Goal: Task Accomplishment & Management: Manage account settings

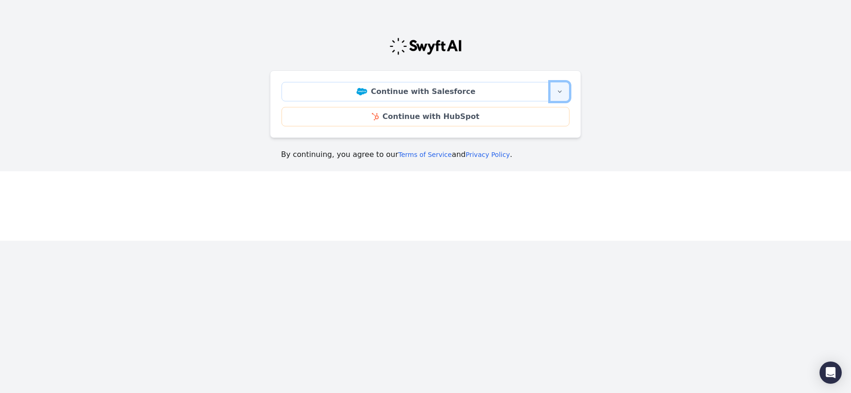
click at [559, 92] on icon "button" at bounding box center [560, 92] width 4 height 2
click at [456, 25] on div "Continue with Salesforce More sign-in options Continue with Salesforce Sandbox …" at bounding box center [425, 95] width 311 height 153
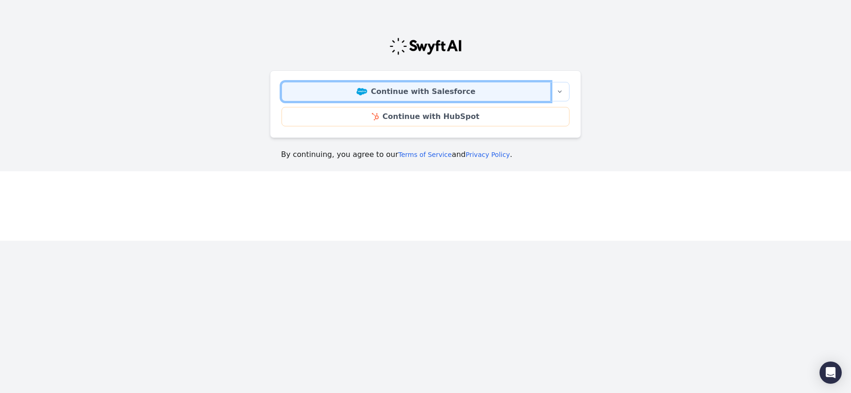
click at [444, 94] on link "Continue with Salesforce" at bounding box center [415, 91] width 269 height 19
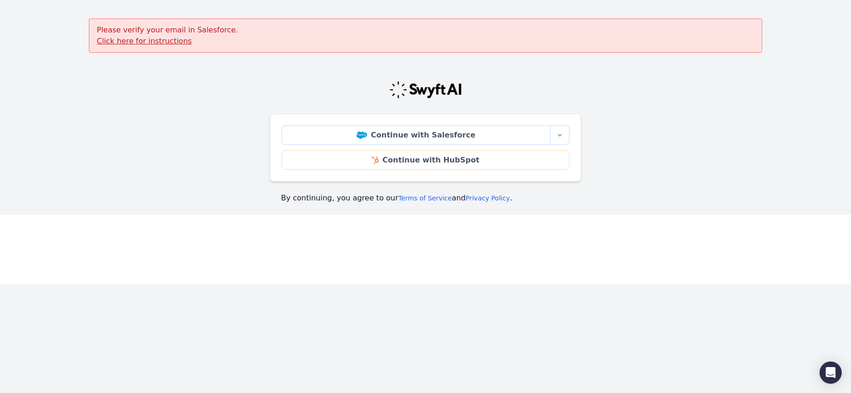
click at [150, 41] on u "Click here for instructions" at bounding box center [144, 41] width 95 height 9
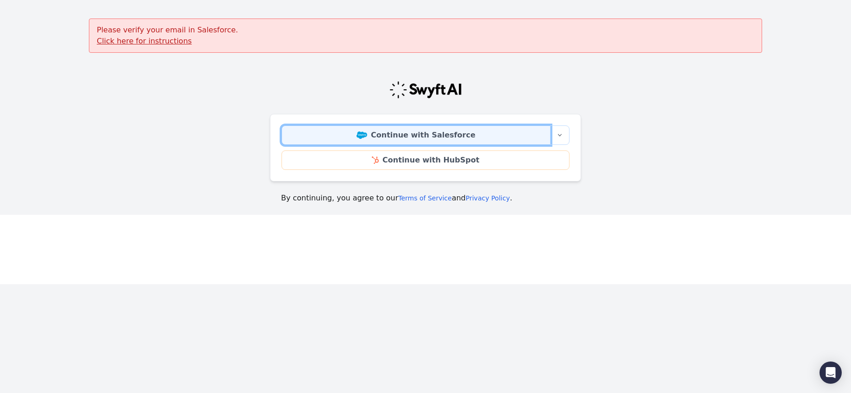
click at [370, 131] on link "Continue with Salesforce" at bounding box center [415, 134] width 269 height 19
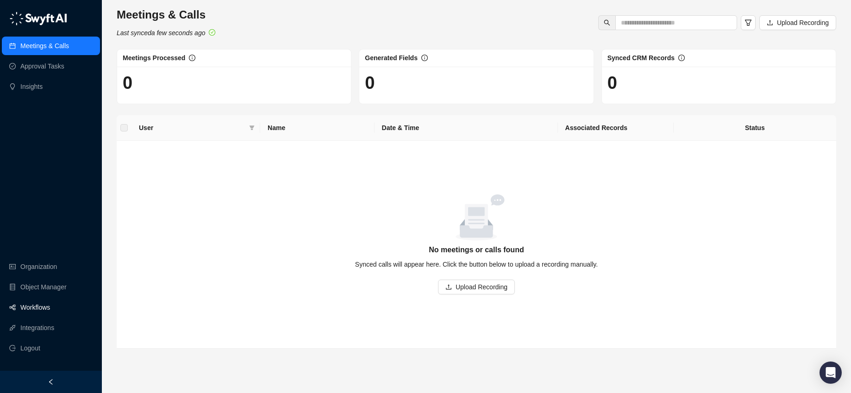
click at [45, 303] on link "Workflows" at bounding box center [35, 307] width 30 height 19
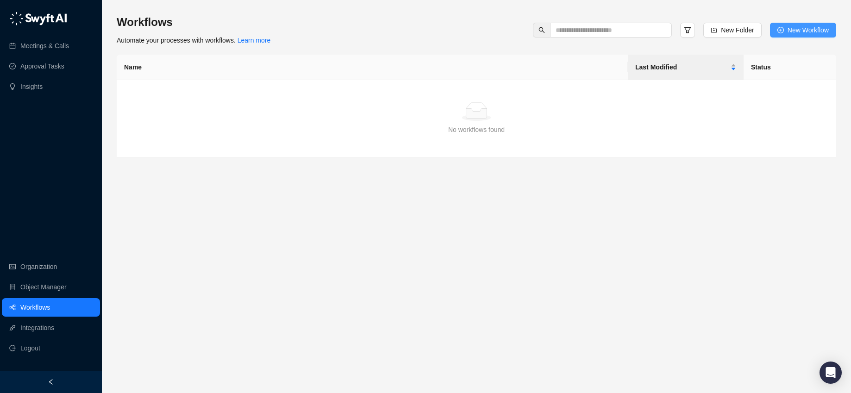
click at [808, 31] on span "New Workflow" at bounding box center [807, 30] width 41 height 10
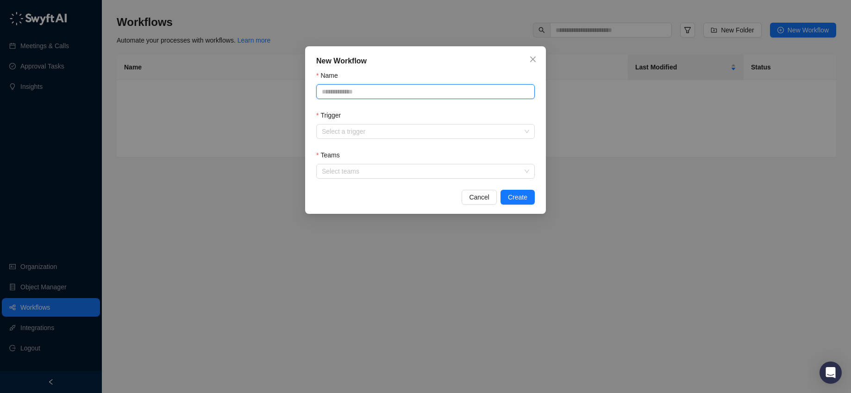
click at [417, 89] on input "Name" at bounding box center [425, 91] width 219 height 15
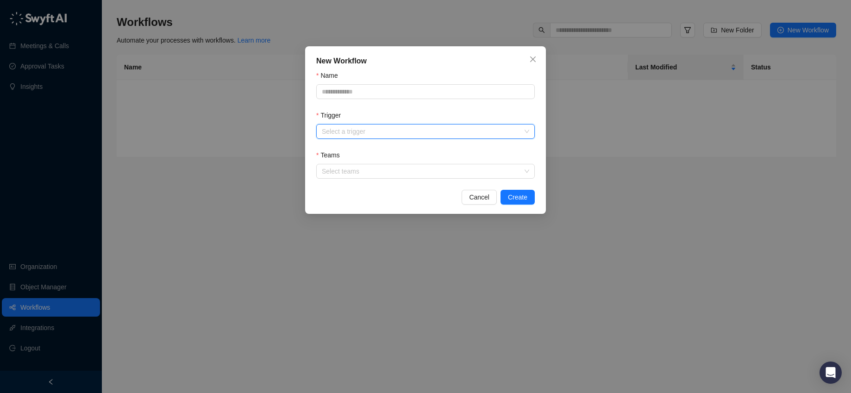
click at [385, 134] on input "Trigger" at bounding box center [423, 132] width 202 height 14
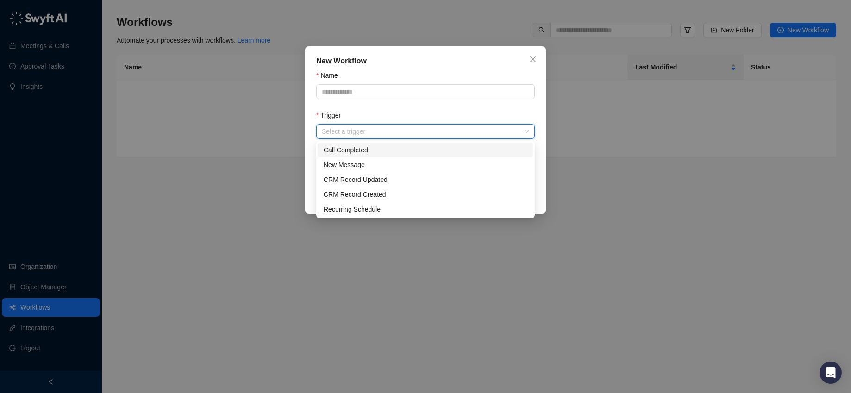
click at [377, 154] on div "Call Completed" at bounding box center [426, 150] width 204 height 10
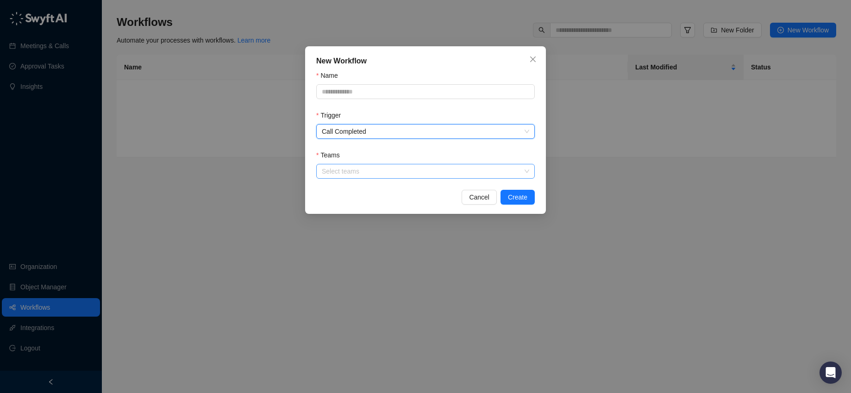
click at [374, 172] on div at bounding box center [420, 171] width 205 height 7
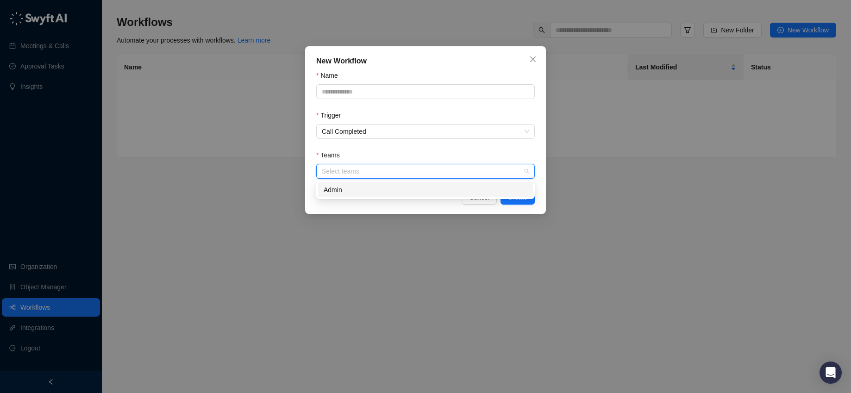
click at [367, 190] on div "Admin" at bounding box center [426, 190] width 204 height 10
click at [409, 210] on div "New Workflow Name Trigger Call Completed Teams Admin Cancel Create" at bounding box center [425, 130] width 241 height 168
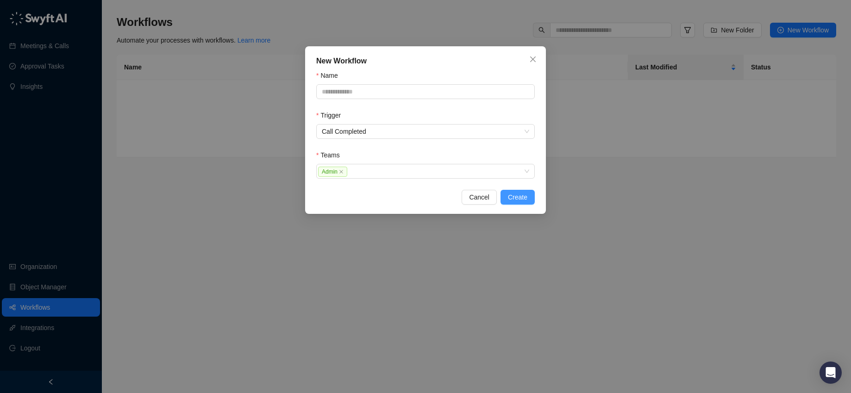
click at [515, 197] on span "Create" at bounding box center [517, 197] width 19 height 10
click at [434, 89] on input "Name" at bounding box center [425, 91] width 219 height 15
type input "****"
click at [520, 193] on span "Create" at bounding box center [517, 197] width 19 height 10
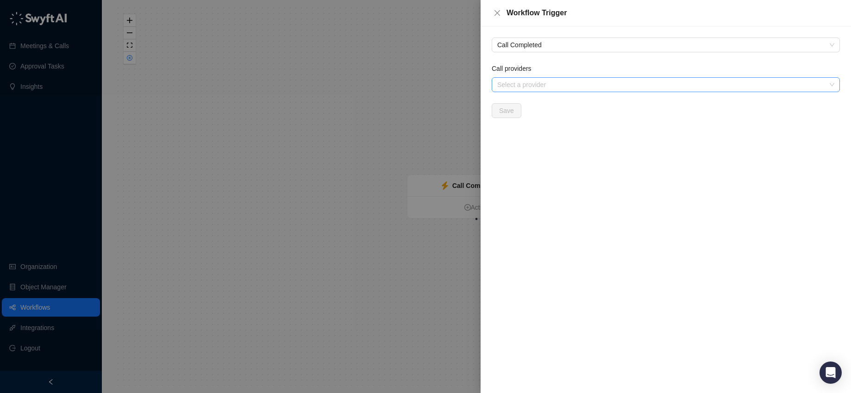
click at [536, 79] on div "Select a provider" at bounding box center [666, 84] width 348 height 15
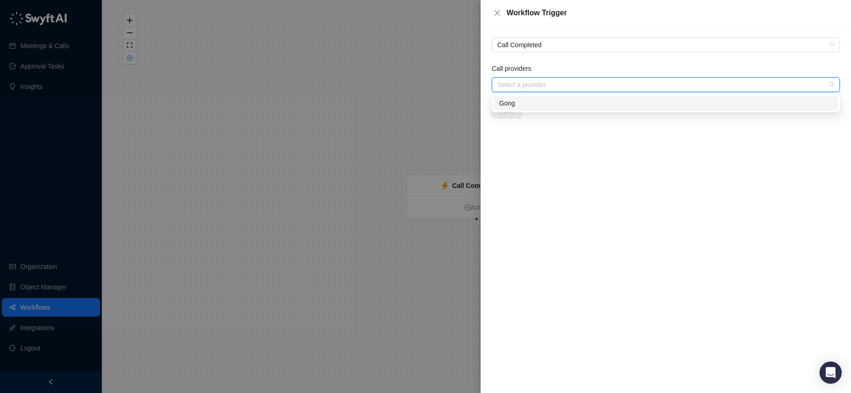
click at [537, 108] on div "Gong" at bounding box center [666, 103] width 344 height 15
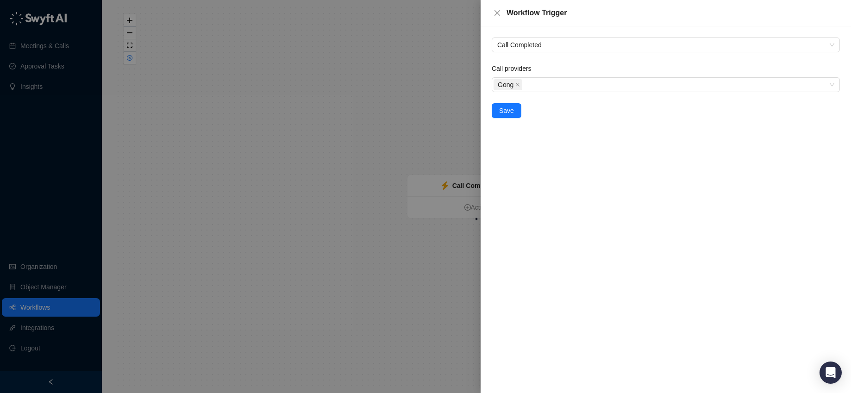
click at [513, 131] on div "Call Completed Call providers Gong Save" at bounding box center [666, 209] width 370 height 367
click at [507, 117] on button "Save" at bounding box center [507, 110] width 30 height 15
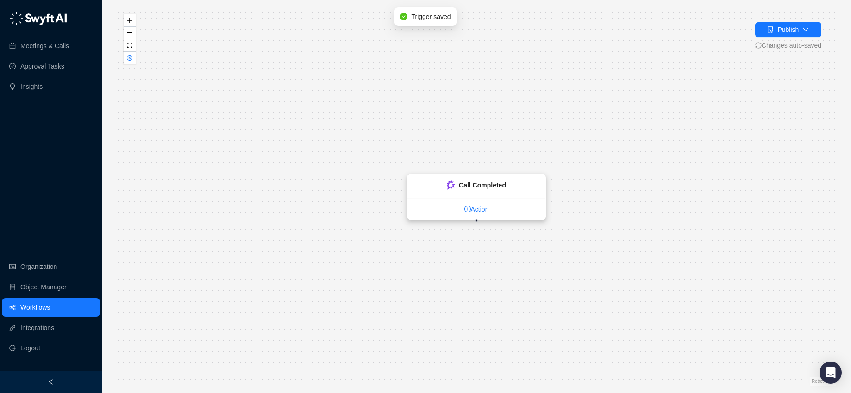
click at [483, 207] on link "Action" at bounding box center [476, 209] width 138 height 10
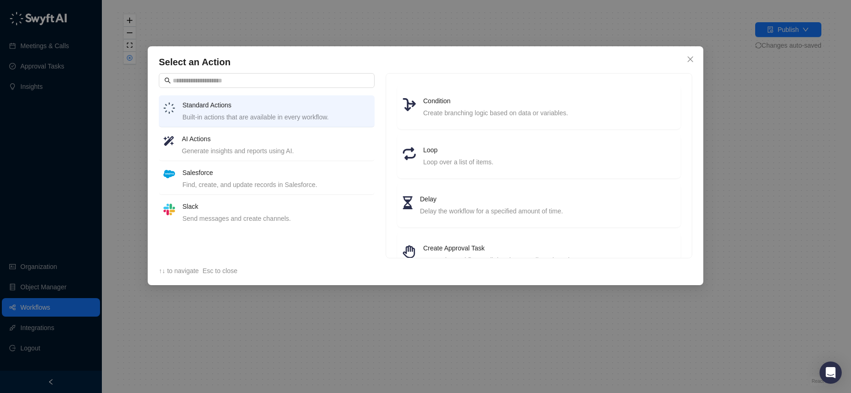
click at [224, 187] on div "Find, create, and update records in Salesforce." at bounding box center [275, 185] width 187 height 10
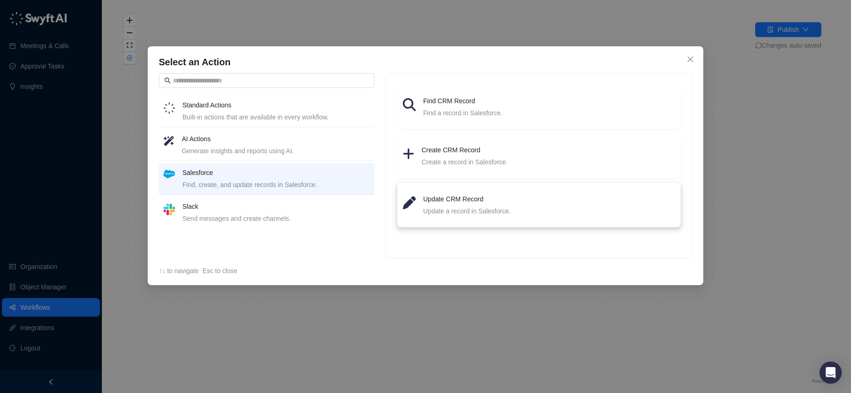
click at [482, 215] on div "Update a record in Salesforce." at bounding box center [549, 211] width 252 height 10
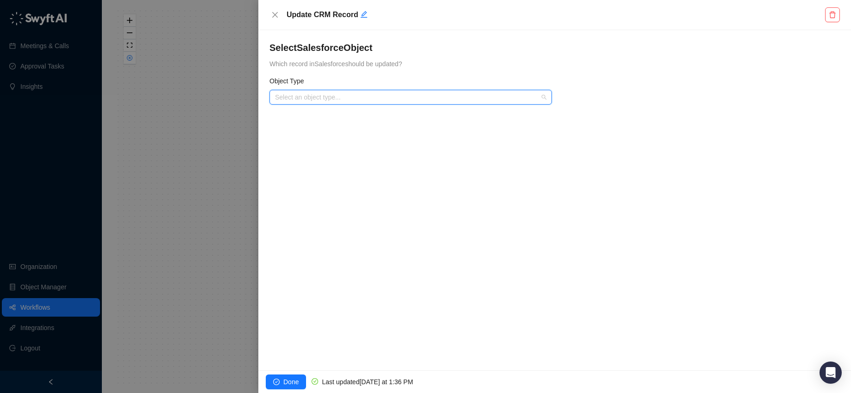
click at [339, 98] on input "search" at bounding box center [408, 97] width 266 height 14
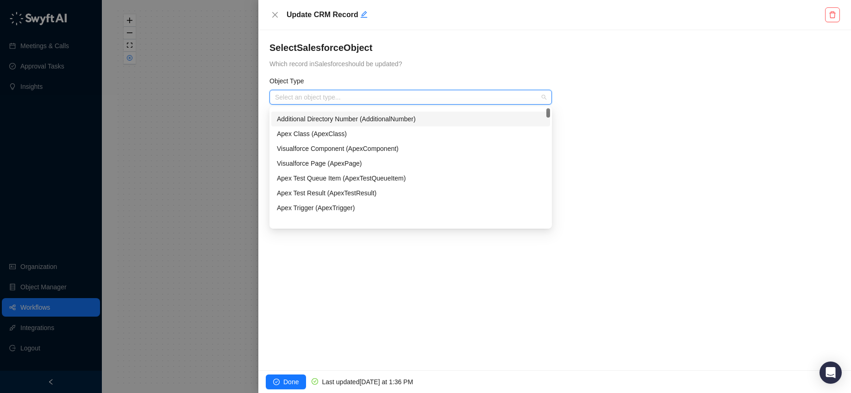
scroll to position [159, 0]
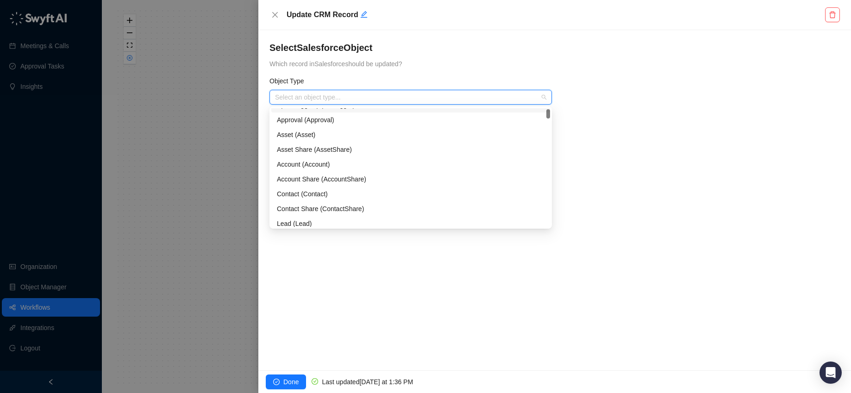
click at [335, 94] on input "search" at bounding box center [408, 97] width 266 height 14
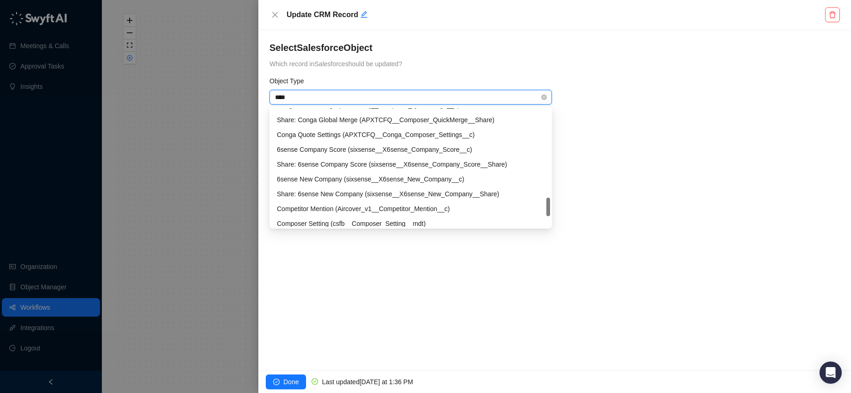
type input "*****"
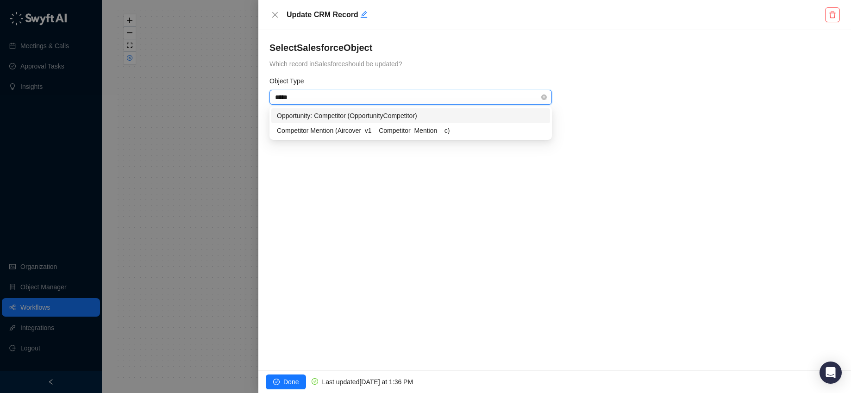
scroll to position [0, 0]
click at [334, 111] on div "Opportunity: Competitor (OpportunityCompetitor)" at bounding box center [411, 116] width 268 height 10
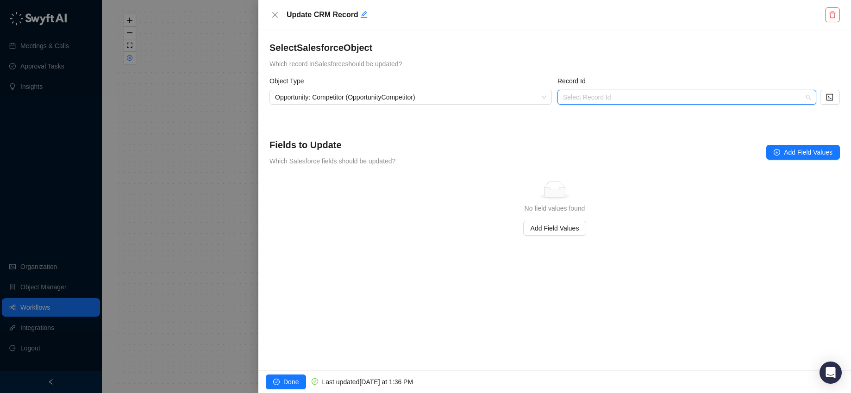
click at [653, 97] on input "search" at bounding box center [684, 97] width 242 height 14
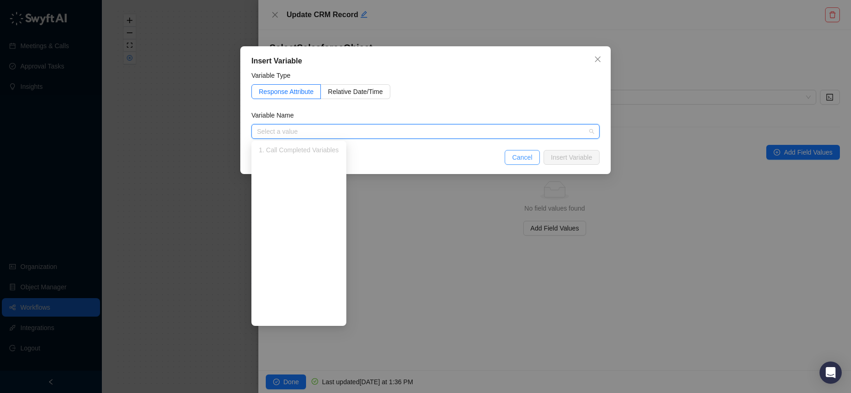
click at [511, 162] on button "Cancel" at bounding box center [522, 157] width 35 height 15
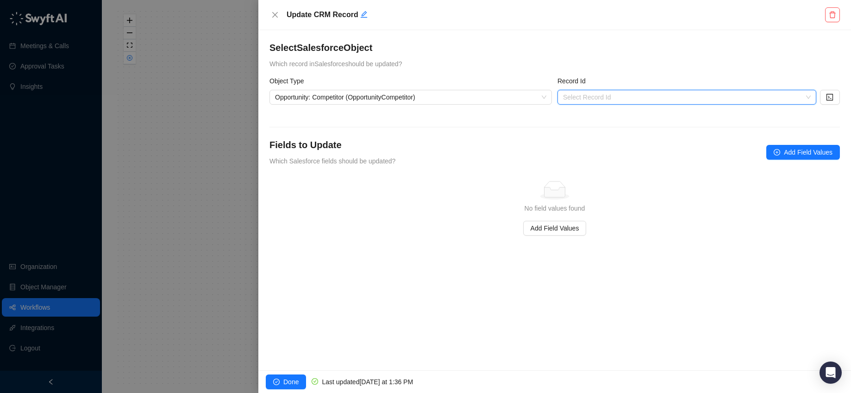
click at [416, 161] on div "Fields to Update Which Salesforce fields should be updated? Add Field Values" at bounding box center [554, 152] width 570 height 28
click at [545, 225] on span "Add Field Values" at bounding box center [555, 228] width 49 height 10
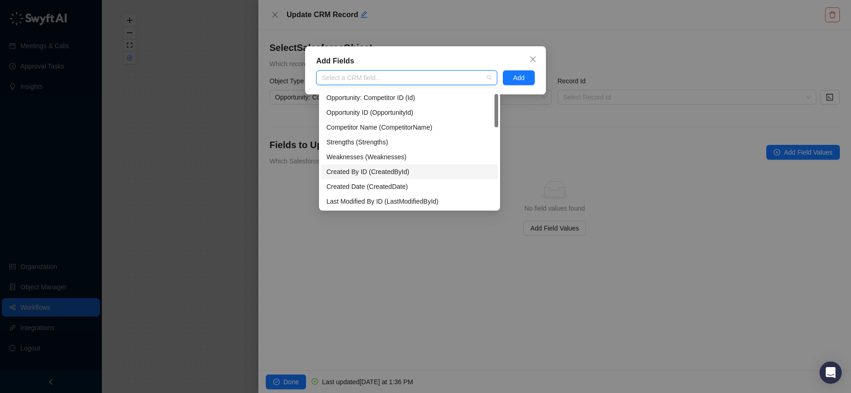
scroll to position [44, 0]
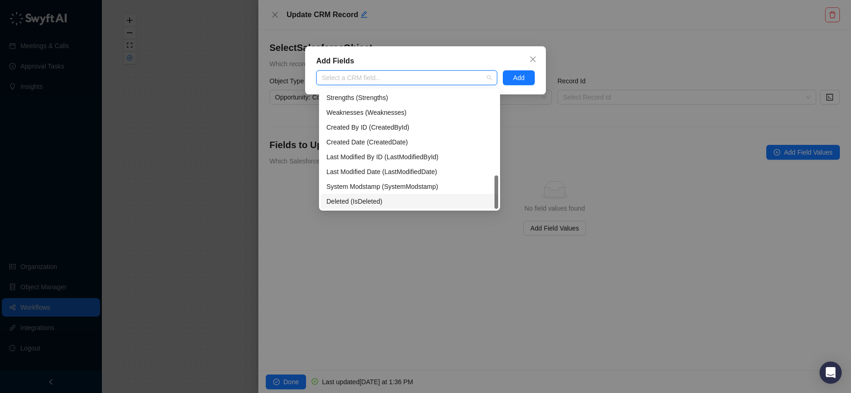
click at [390, 250] on div "Add Fields Select a CRM field... Add" at bounding box center [425, 196] width 851 height 393
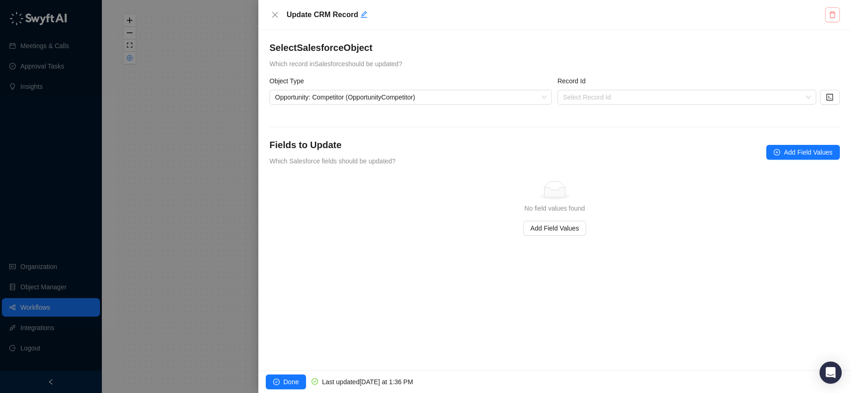
click at [830, 15] on icon "delete" at bounding box center [832, 15] width 6 height 6
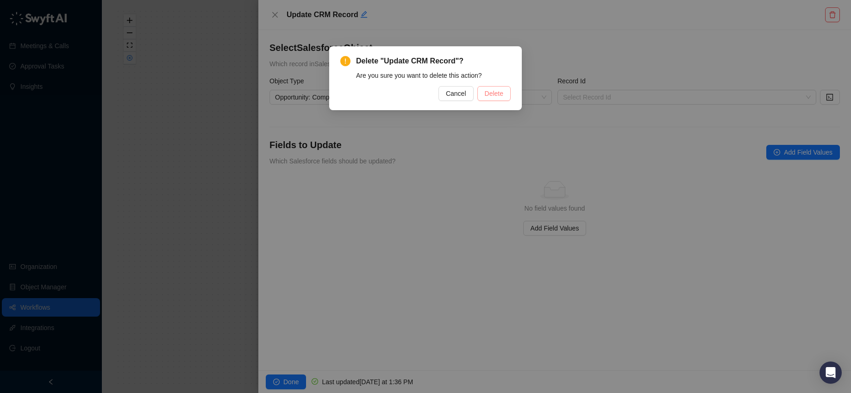
click at [488, 97] on span "Delete" at bounding box center [494, 93] width 19 height 10
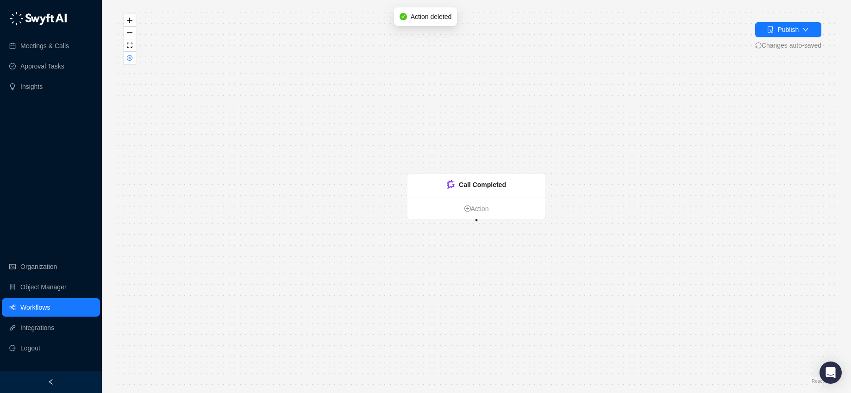
click at [50, 306] on link "Workflows" at bounding box center [35, 307] width 30 height 19
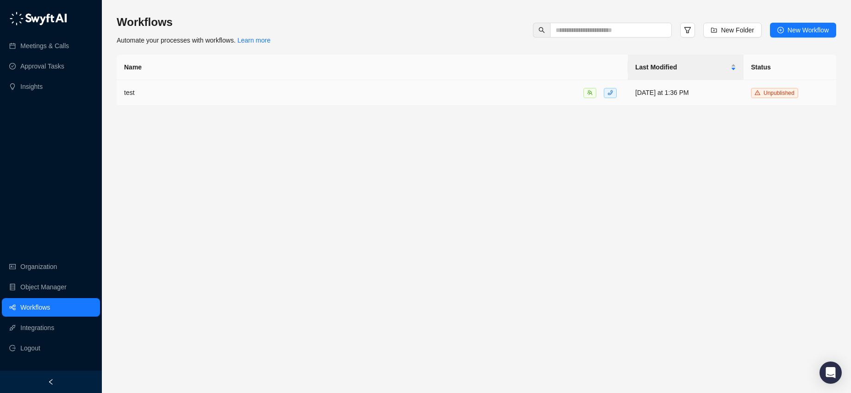
click at [287, 88] on div "test" at bounding box center [372, 92] width 496 height 11
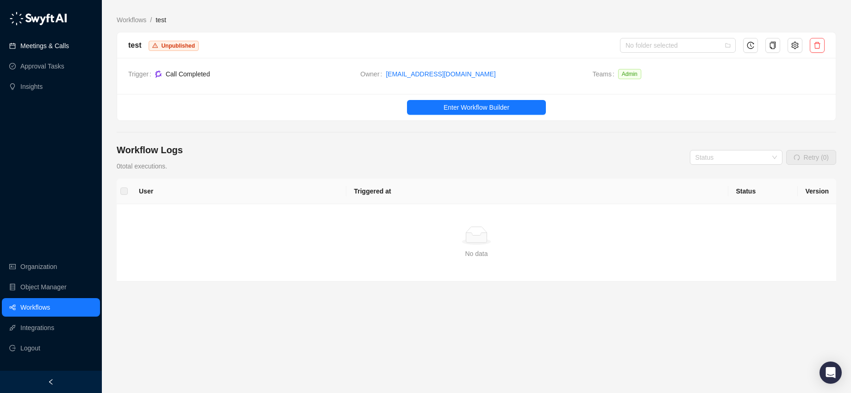
click at [35, 49] on link "Meetings & Calls" at bounding box center [44, 46] width 49 height 19
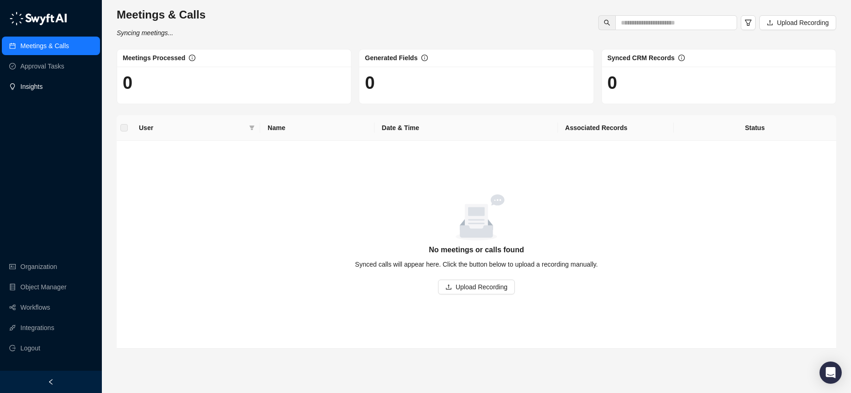
click at [35, 84] on link "Insights" at bounding box center [31, 86] width 22 height 19
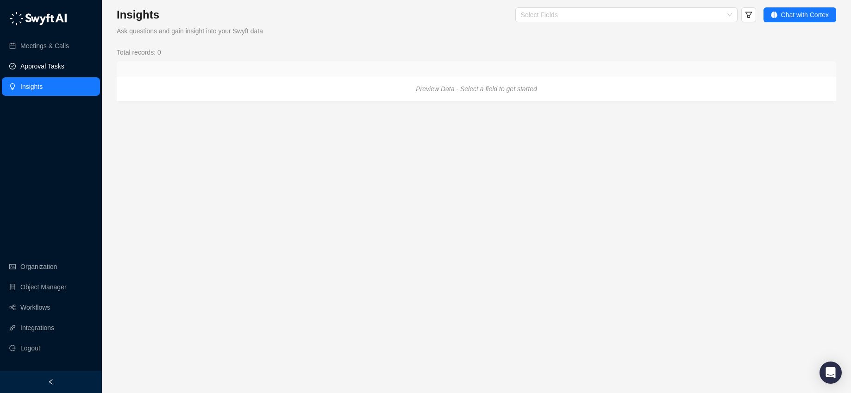
click at [51, 63] on link "Approval Tasks" at bounding box center [42, 66] width 44 height 19
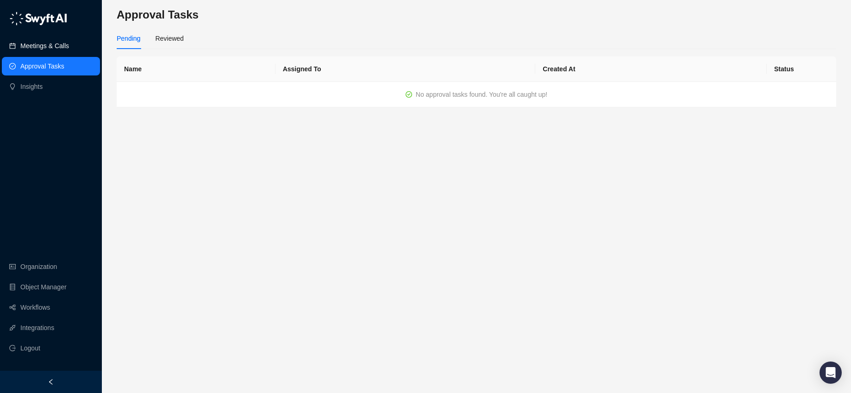
click at [52, 49] on link "Meetings & Calls" at bounding box center [44, 46] width 49 height 19
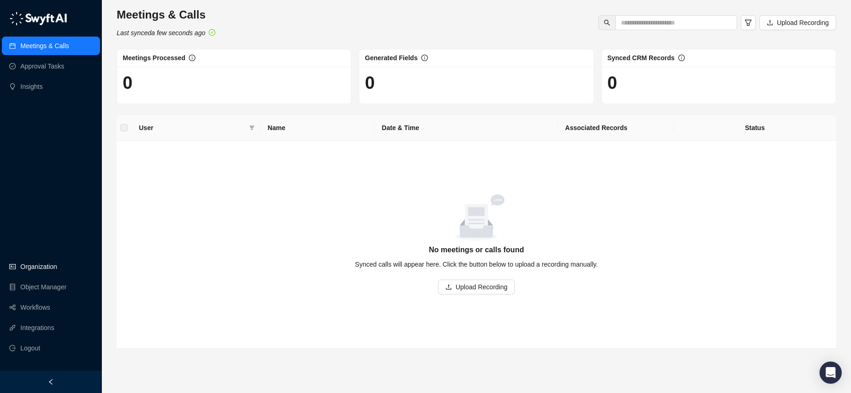
click at [36, 261] on link "Organization" at bounding box center [38, 266] width 37 height 19
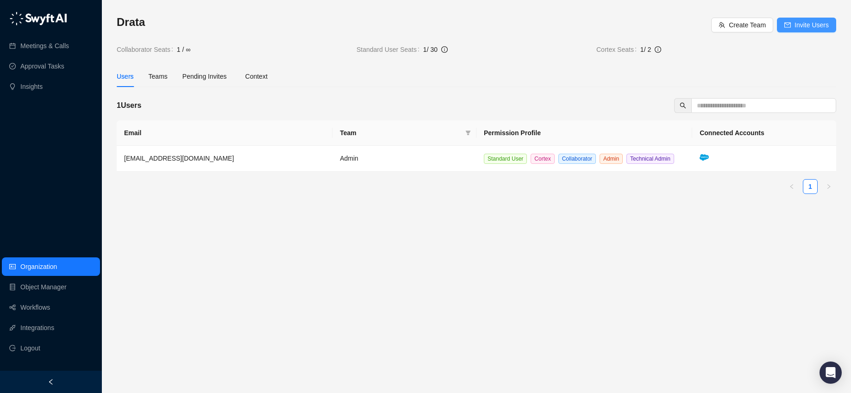
click at [796, 29] on span "Invite Users" at bounding box center [811, 25] width 34 height 10
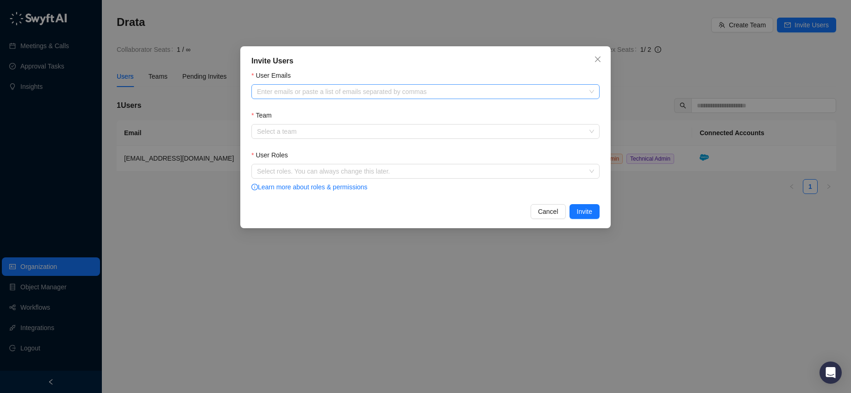
click at [409, 93] on div at bounding box center [420, 91] width 335 height 7
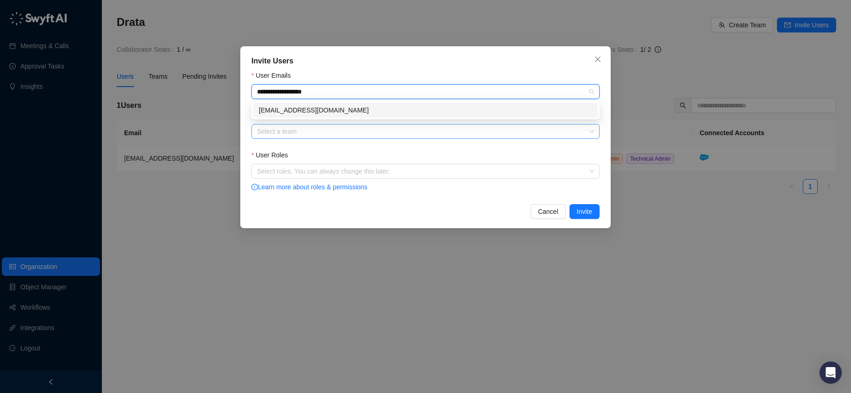
type input "**********"
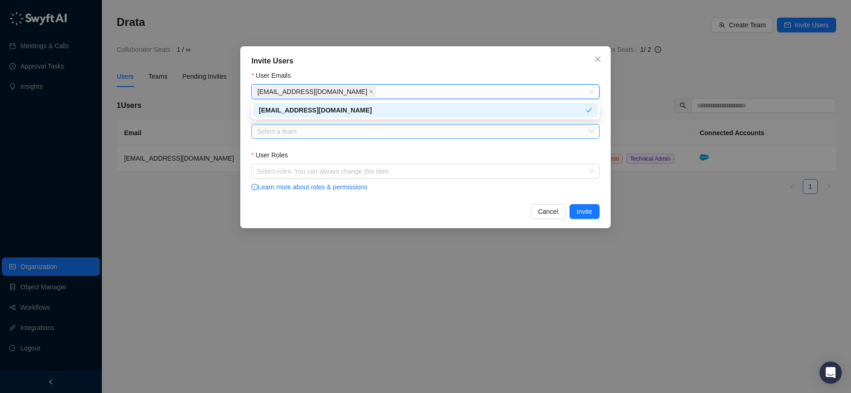
click at [370, 135] on input "Team" at bounding box center [422, 132] width 331 height 14
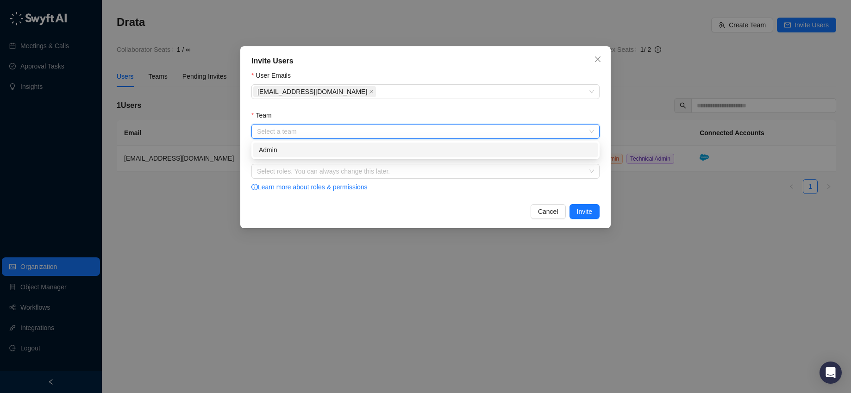
click at [372, 157] on div "Admin" at bounding box center [425, 150] width 344 height 15
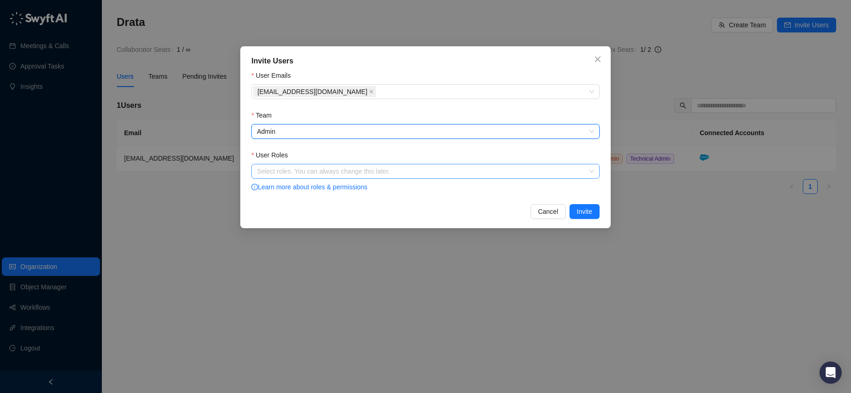
click at [372, 171] on div at bounding box center [420, 171] width 335 height 7
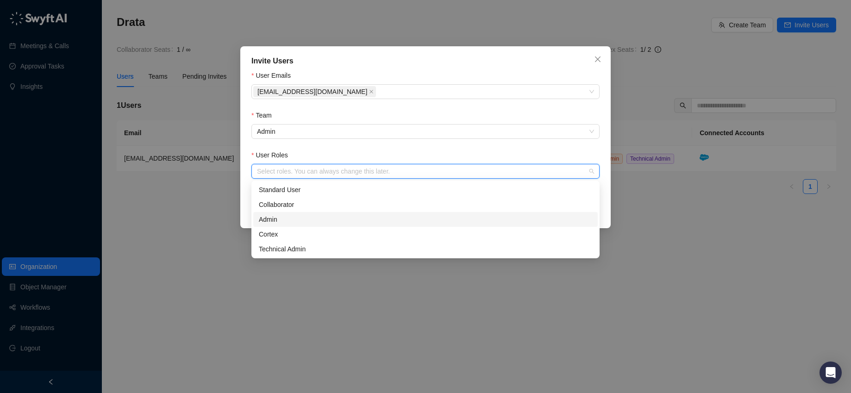
click at [349, 219] on div "Admin" at bounding box center [425, 219] width 333 height 10
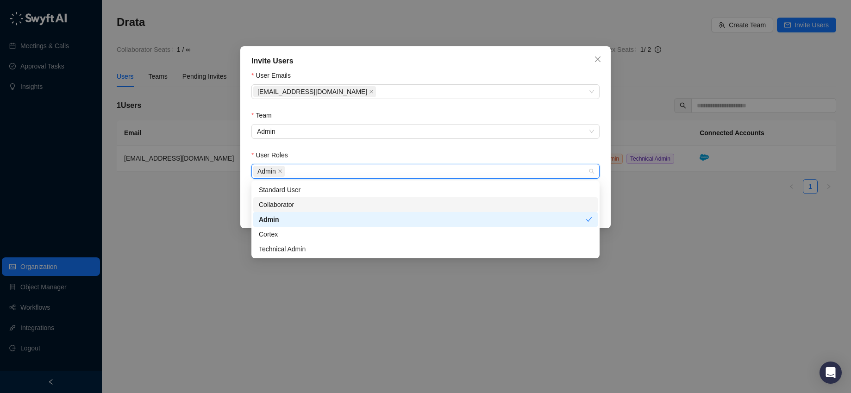
click at [368, 200] on div "Collaborator" at bounding box center [425, 205] width 333 height 10
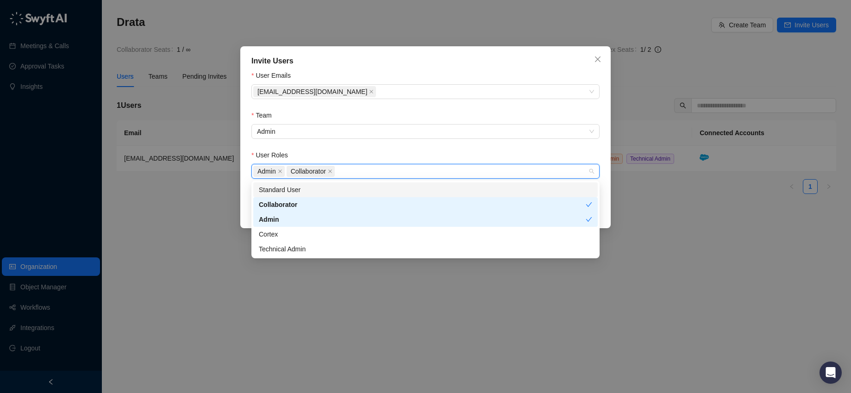
click at [369, 192] on div "Standard User" at bounding box center [425, 190] width 333 height 10
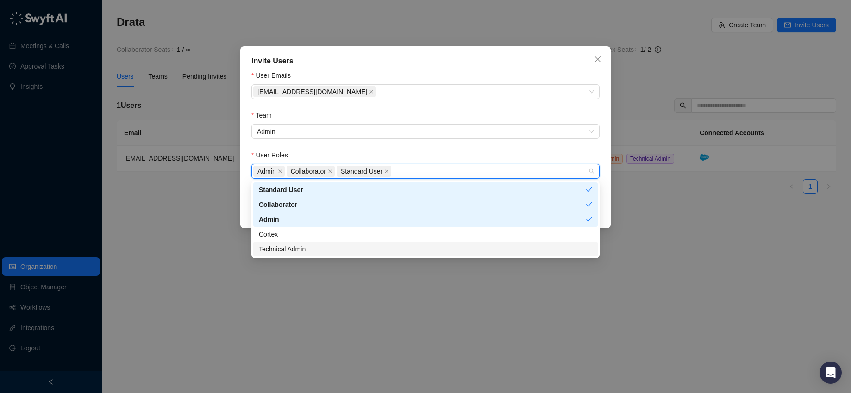
click at [374, 242] on div "Technical Admin" at bounding box center [425, 249] width 344 height 15
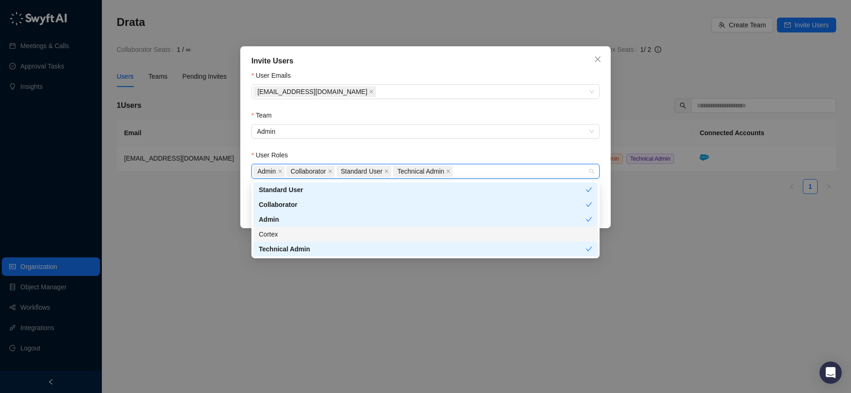
click at [370, 234] on div "Cortex" at bounding box center [425, 234] width 333 height 10
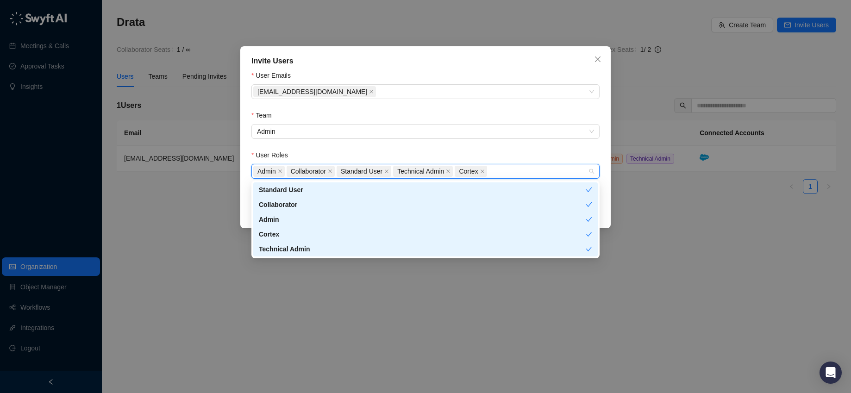
click at [430, 150] on div "User Roles" at bounding box center [425, 157] width 348 height 14
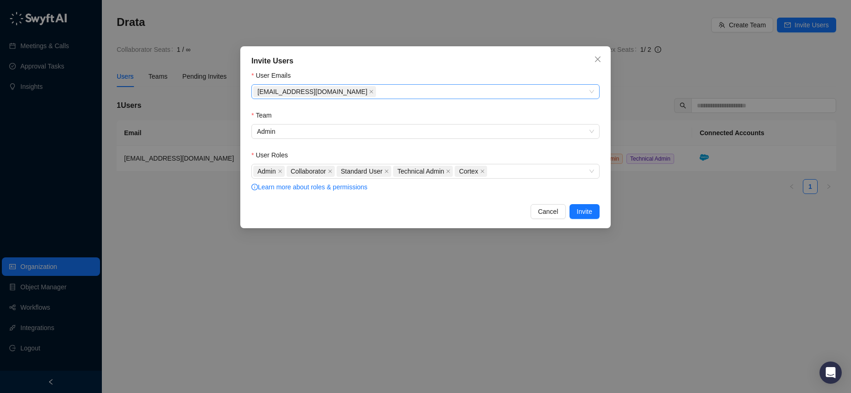
click at [406, 91] on div "mattapple@drata.com" at bounding box center [420, 91] width 335 height 13
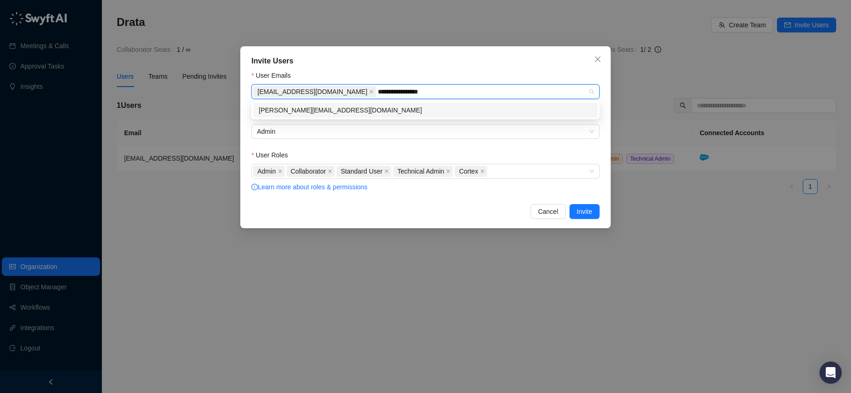
type input "**********"
click at [399, 109] on div "stevetan@drata.com" at bounding box center [425, 110] width 333 height 10
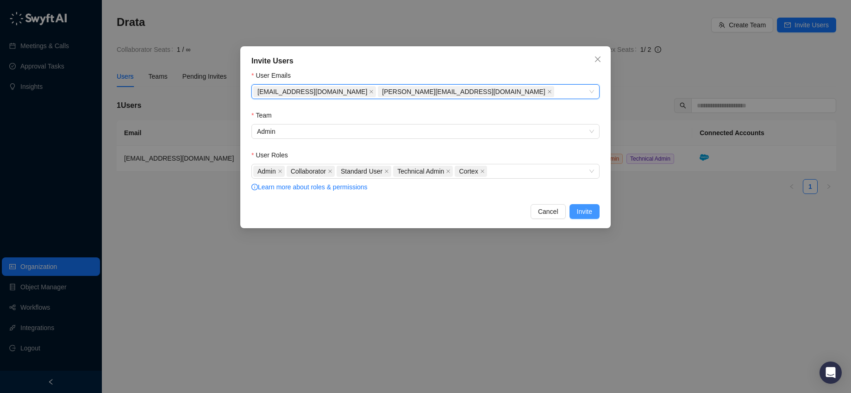
click at [577, 212] on span "Invite" at bounding box center [584, 211] width 15 height 10
click at [502, 173] on div "Admin Collaborator Standard User Technical Admin Cortex" at bounding box center [420, 171] width 335 height 13
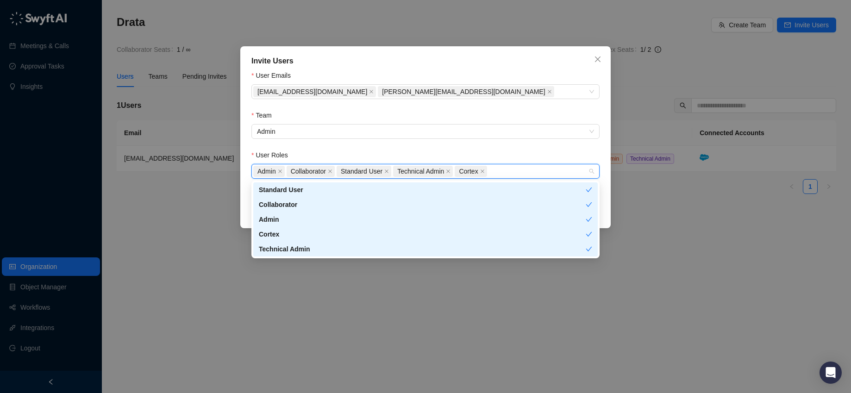
click at [329, 236] on div "Cortex" at bounding box center [422, 234] width 327 height 10
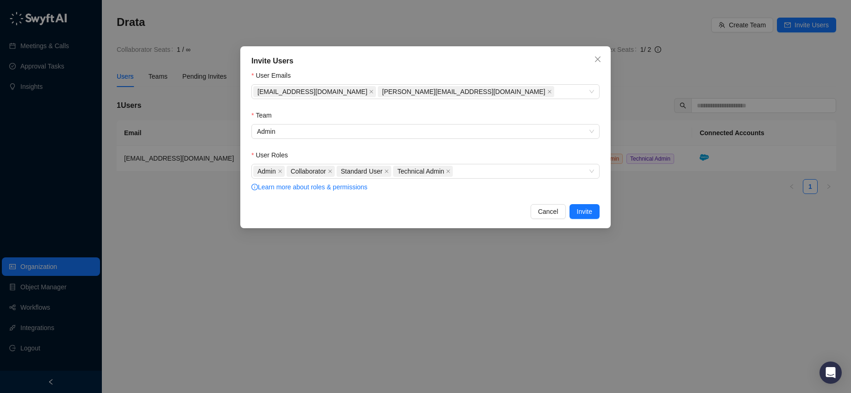
click at [538, 161] on div "User Roles" at bounding box center [425, 157] width 348 height 14
click at [584, 207] on span "Invite" at bounding box center [584, 211] width 15 height 10
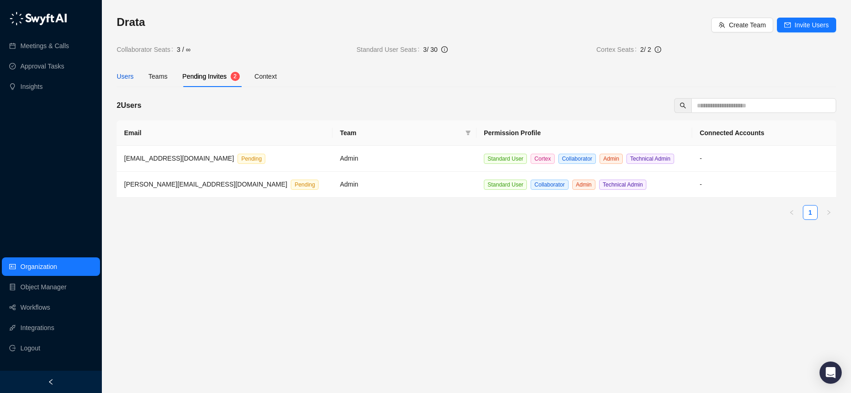
click at [129, 73] on div "Users" at bounding box center [125, 76] width 17 height 10
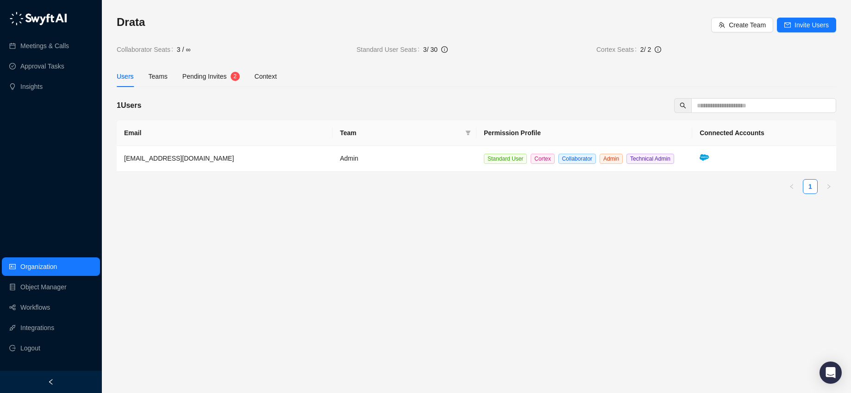
click at [215, 60] on div "Drata Create Team Invite Users Collaborator Seats 3 / ∞ Standard User Seats 3 /…" at bounding box center [476, 108] width 719 height 187
click at [217, 77] on span "Pending Invites" at bounding box center [204, 76] width 44 height 7
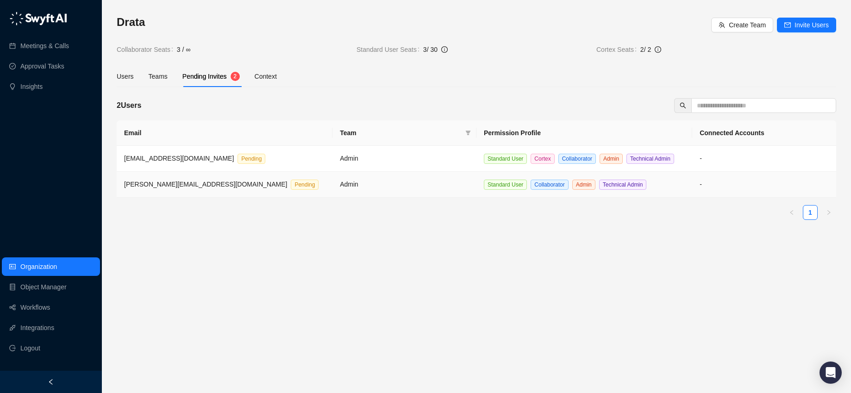
click at [800, 195] on td "-" at bounding box center [764, 185] width 144 height 26
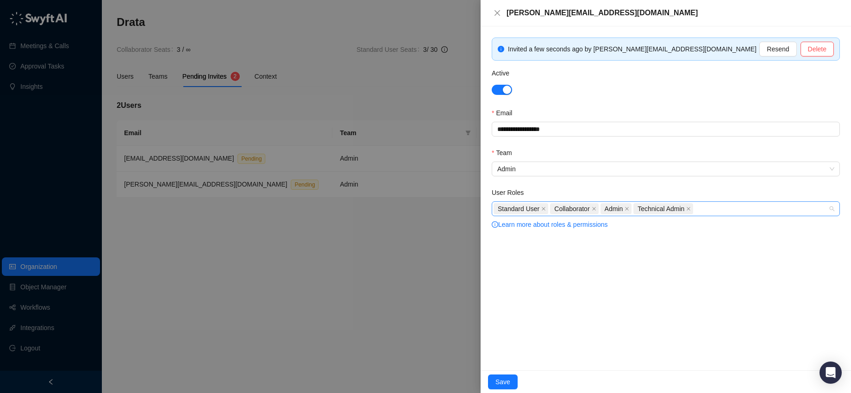
click at [711, 206] on div "Standard User Collaborator Admin Technical Admin" at bounding box center [661, 208] width 335 height 13
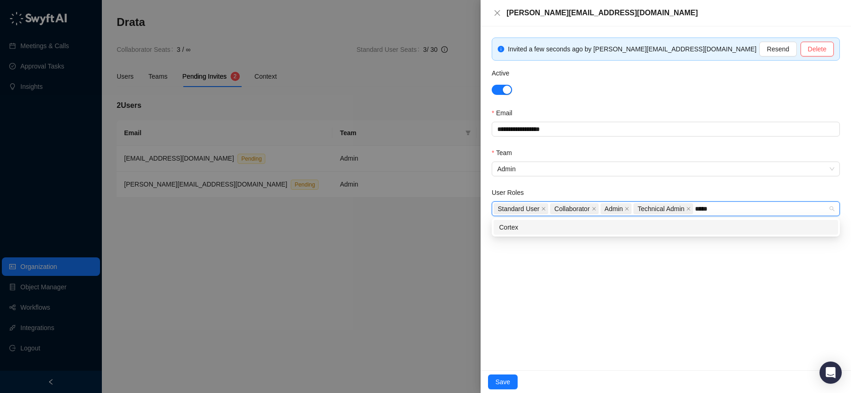
type input "******"
click at [685, 221] on div "Cortex" at bounding box center [666, 227] width 344 height 15
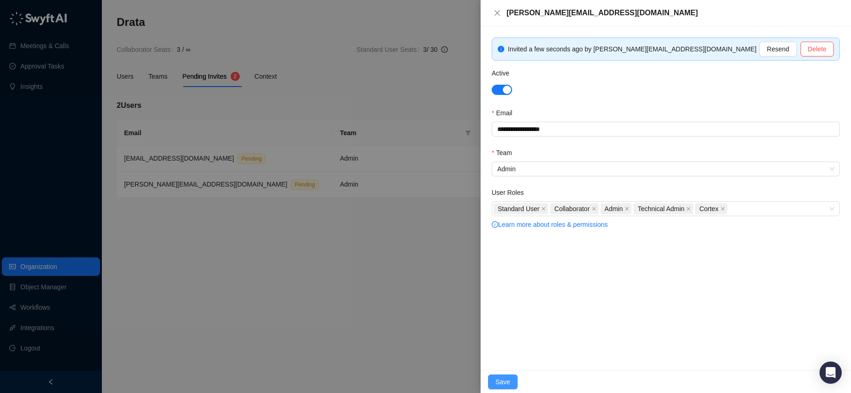
click at [512, 378] on button "Save" at bounding box center [503, 382] width 30 height 15
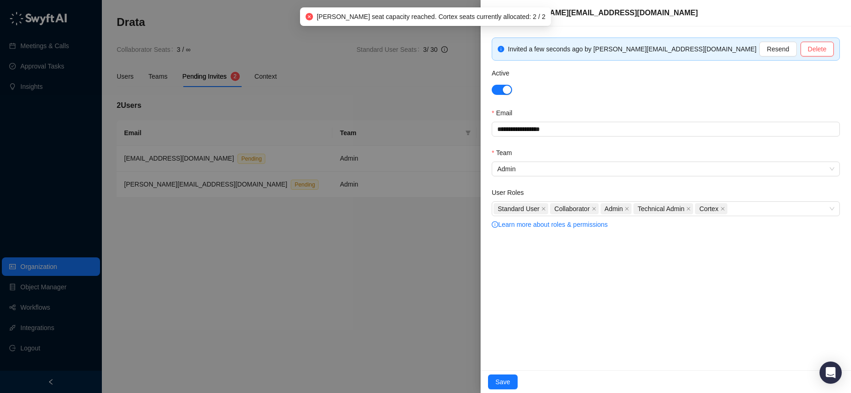
click at [353, 269] on div at bounding box center [425, 196] width 851 height 393
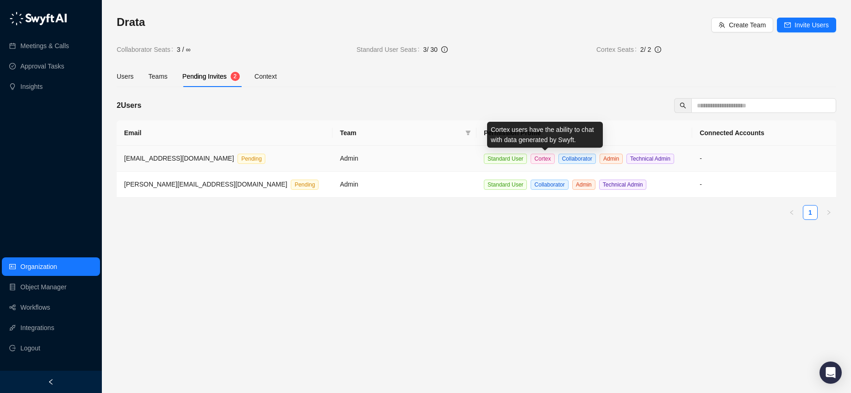
click at [438, 169] on td "Admin" at bounding box center [404, 159] width 144 height 26
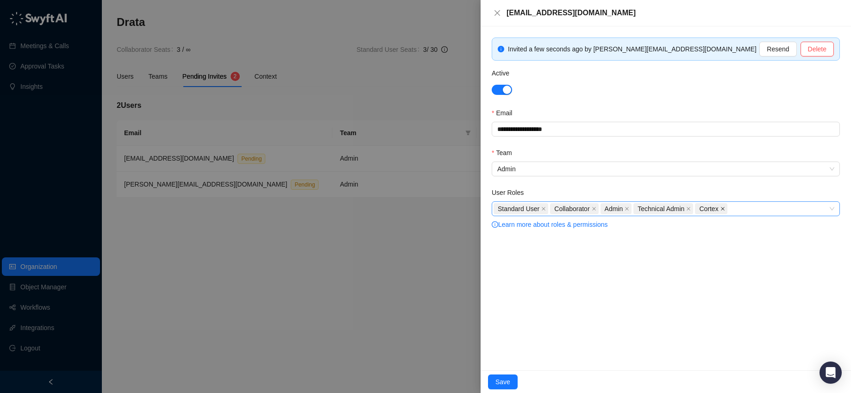
click at [727, 206] on span "Cortex" at bounding box center [711, 208] width 32 height 11
click at [725, 206] on span at bounding box center [722, 209] width 5 height 10
click at [510, 379] on button "Save" at bounding box center [503, 382] width 30 height 15
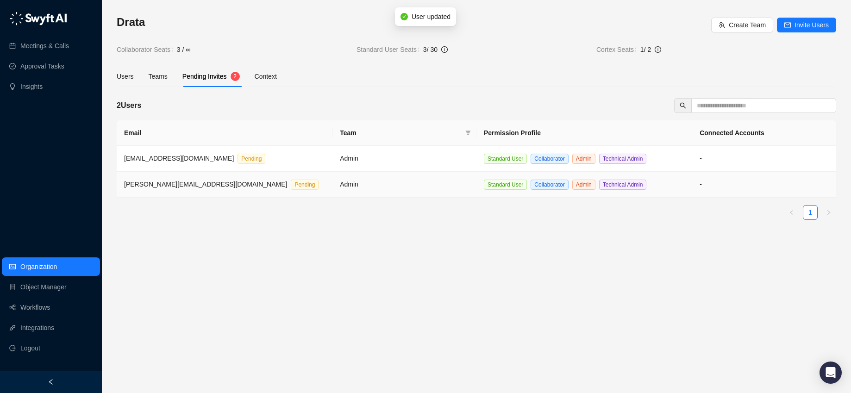
click at [243, 169] on td "mattapple@drata.com Pending" at bounding box center [225, 159] width 216 height 26
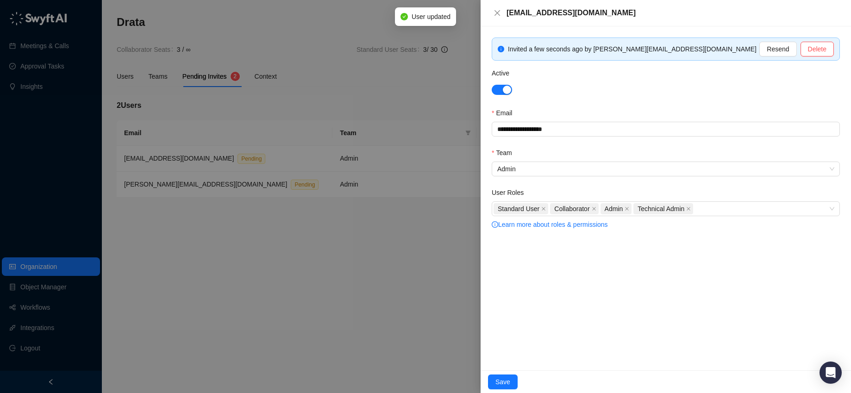
click at [256, 201] on div at bounding box center [425, 196] width 851 height 393
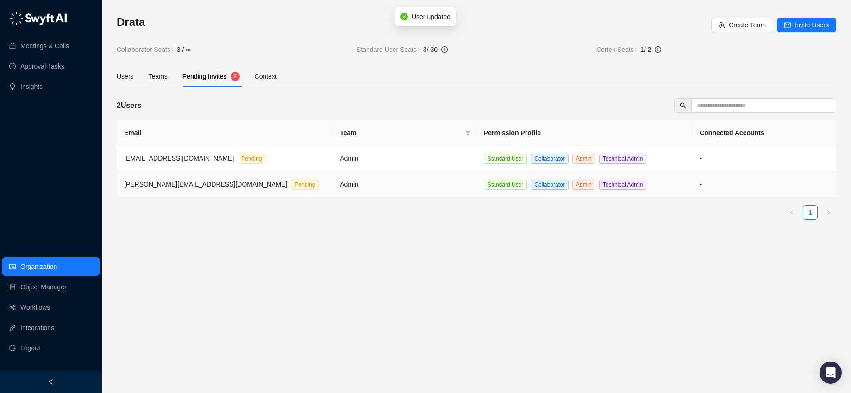
click at [253, 181] on td "stevetan@drata.com Pending" at bounding box center [225, 185] width 216 height 26
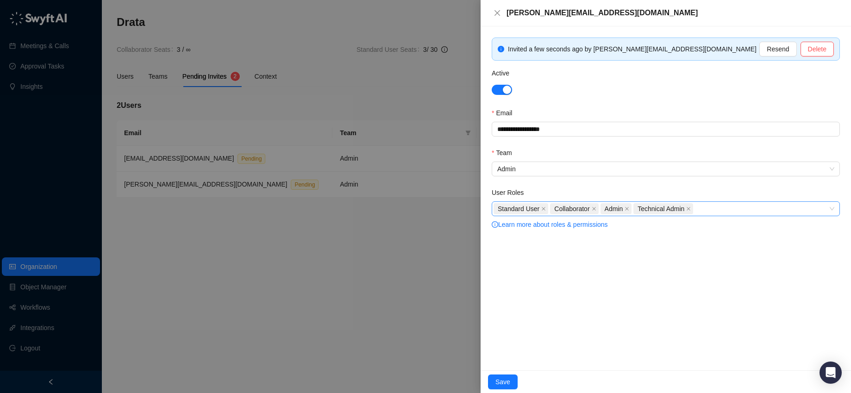
click at [732, 207] on div "Standard User Collaborator Admin Technical Admin" at bounding box center [661, 208] width 335 height 13
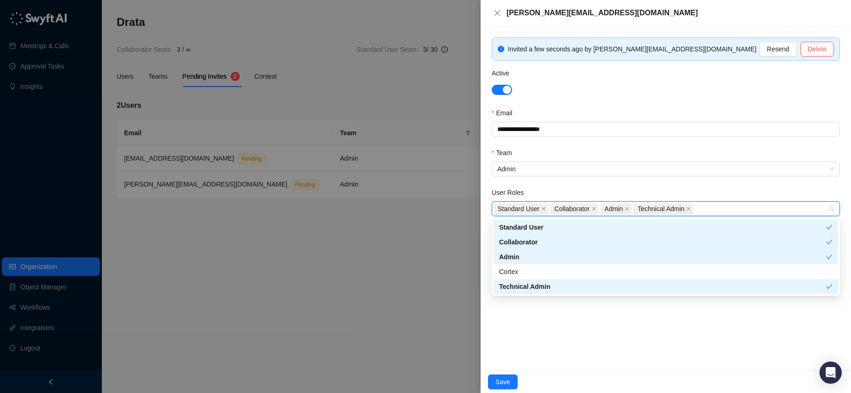
type input "*"
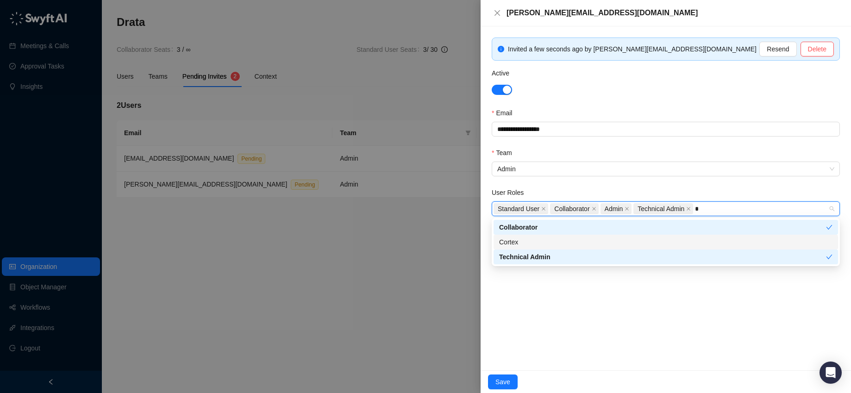
click at [615, 238] on div "Cortex" at bounding box center [665, 242] width 333 height 10
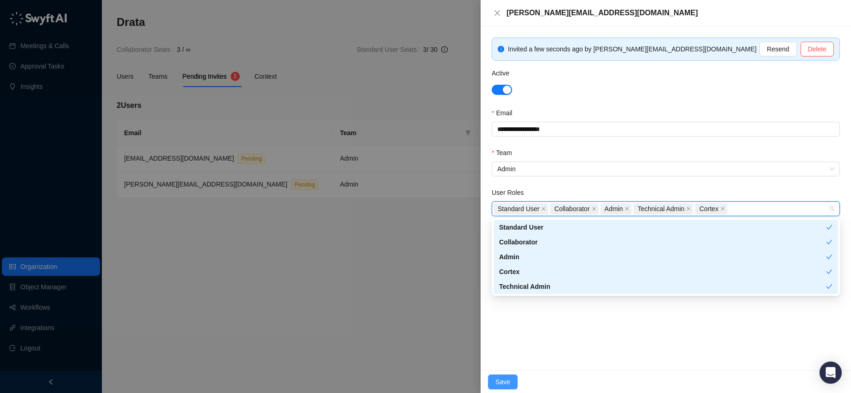
click at [509, 377] on span "Save" at bounding box center [502, 382] width 15 height 10
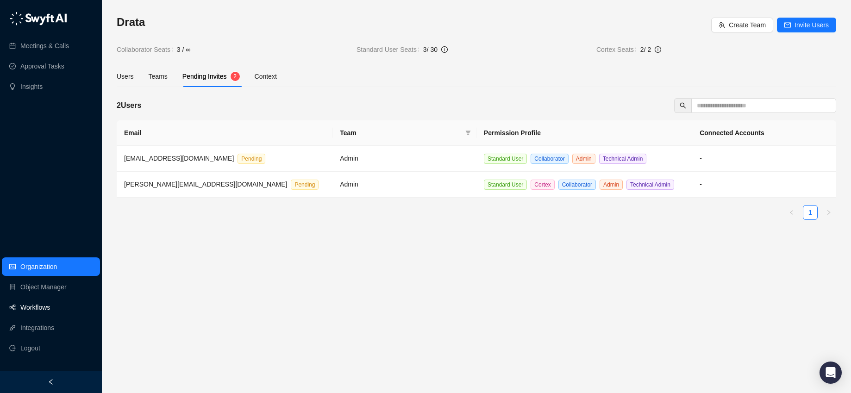
click at [50, 306] on link "Workflows" at bounding box center [35, 307] width 30 height 19
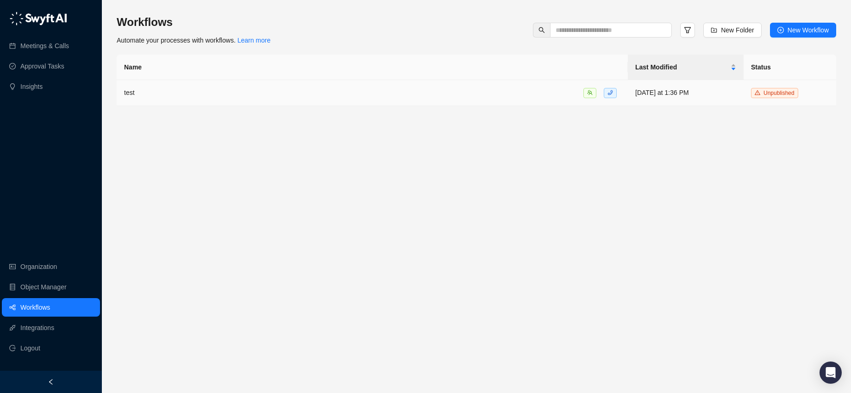
click at [522, 89] on div "test" at bounding box center [372, 92] width 496 height 11
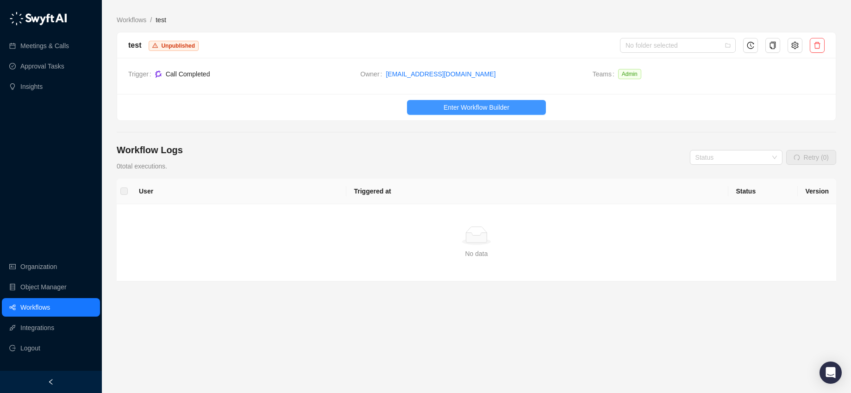
click at [471, 106] on span "Enter Workflow Builder" at bounding box center [477, 107] width 66 height 10
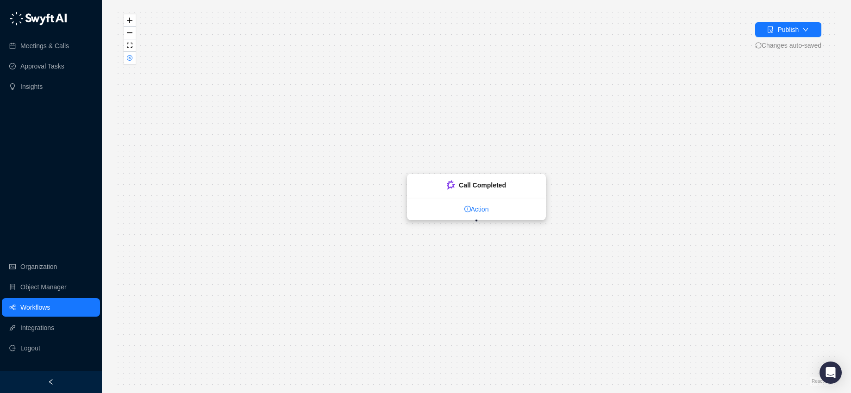
click at [462, 204] on link "Action" at bounding box center [476, 209] width 138 height 10
click at [481, 211] on link "Action" at bounding box center [476, 209] width 138 height 10
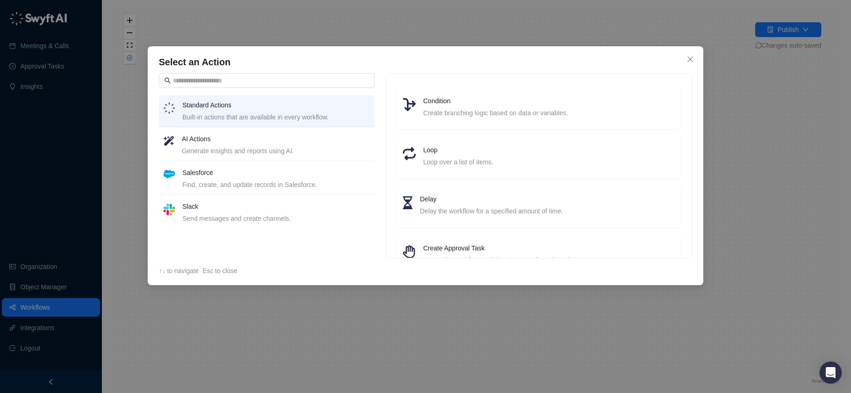
click at [229, 186] on div "Find, create, and update records in Salesforce." at bounding box center [275, 185] width 187 height 10
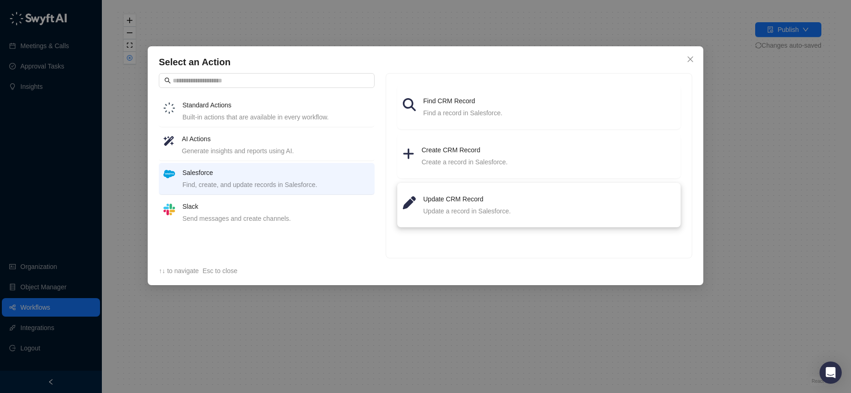
click at [463, 214] on div "Update a record in Salesforce." at bounding box center [549, 211] width 252 height 10
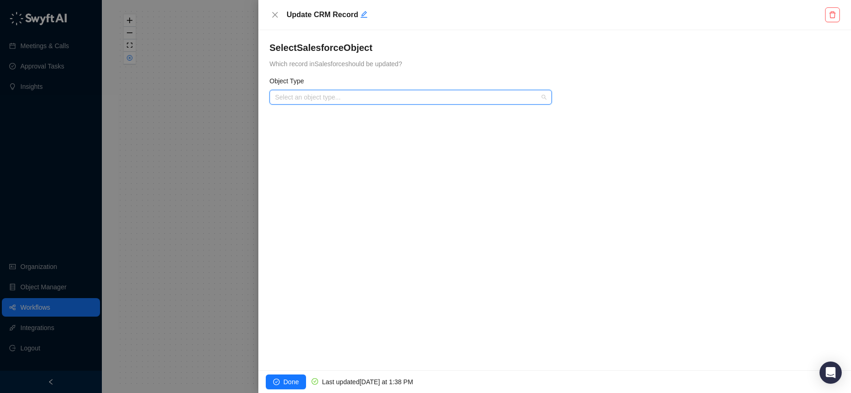
click at [395, 98] on input "search" at bounding box center [408, 97] width 266 height 14
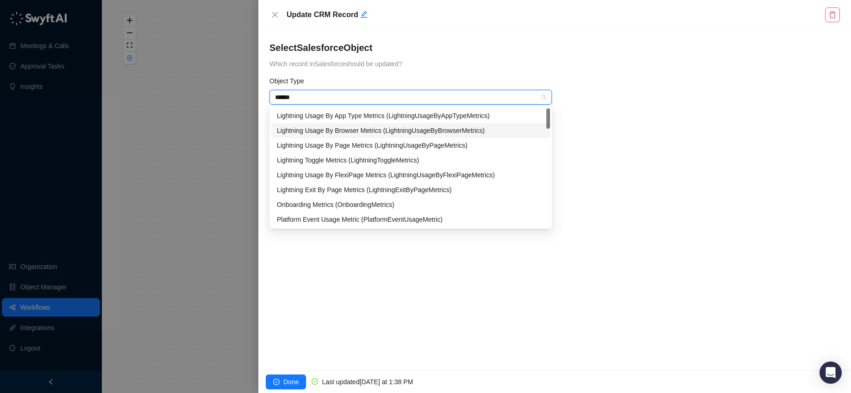
drag, startPoint x: 303, startPoint y: 98, endPoint x: 268, endPoint y: 94, distance: 35.8
click at [268, 94] on div "Object Type ****** Select an object type..." at bounding box center [411, 96] width 288 height 40
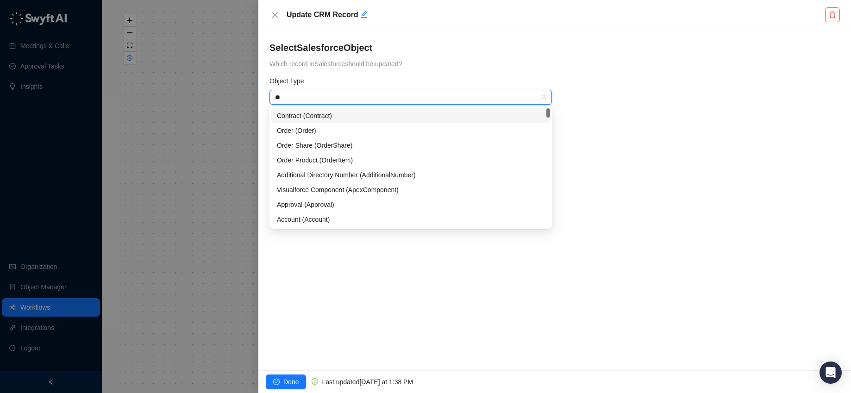
type input "***"
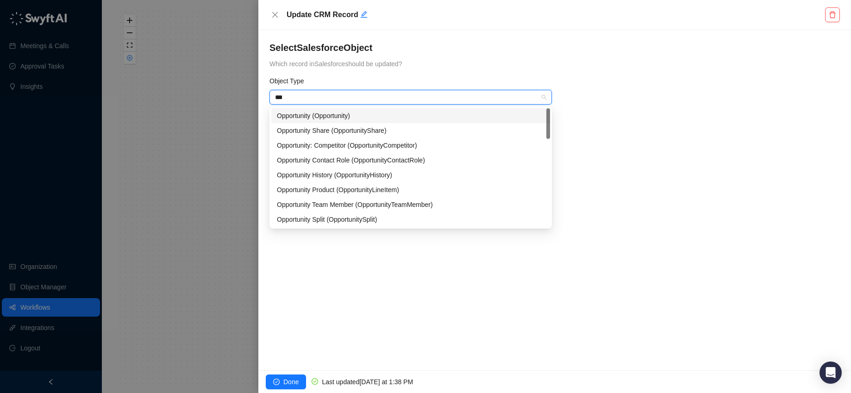
click at [294, 118] on div "Opportunity (Opportunity)" at bounding box center [411, 116] width 268 height 10
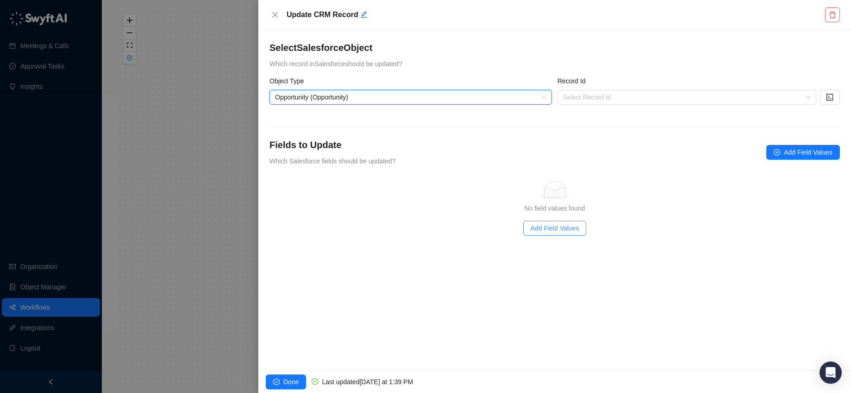
click at [560, 227] on span "Add Field Values" at bounding box center [555, 228] width 49 height 10
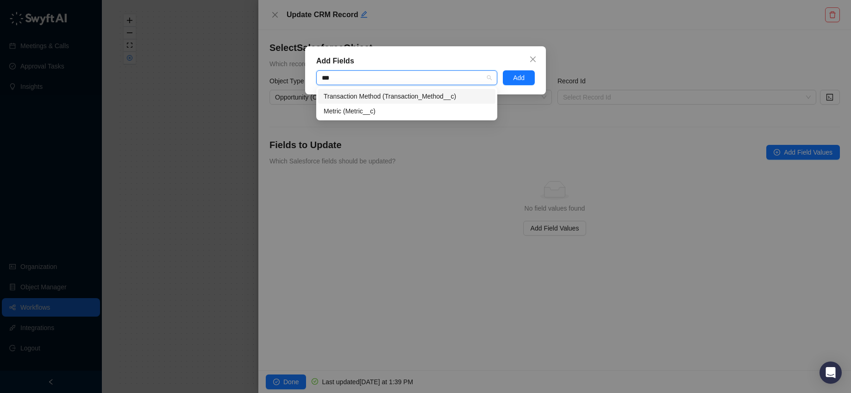
type input "****"
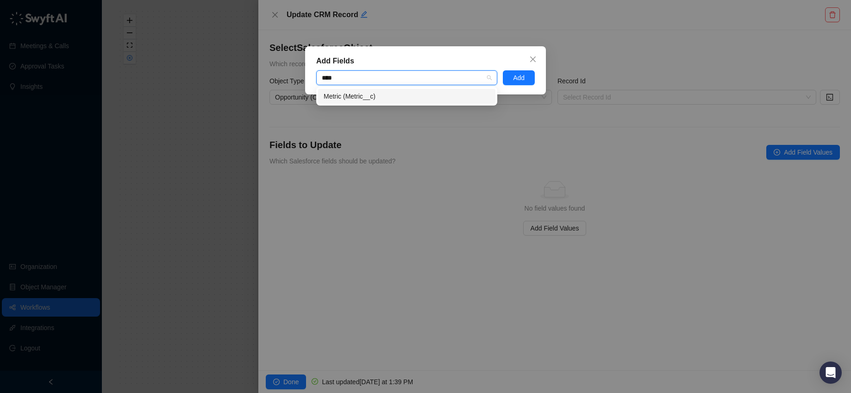
click at [390, 92] on div "Metric (Metric__c)" at bounding box center [407, 96] width 166 height 10
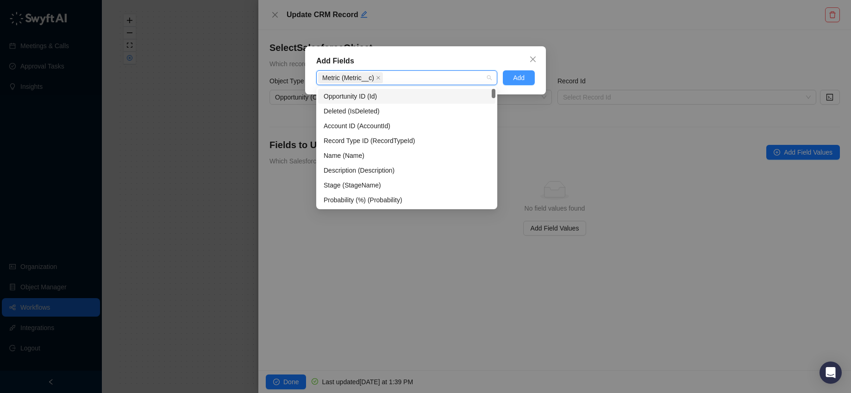
click at [530, 78] on button "Add" at bounding box center [519, 77] width 32 height 15
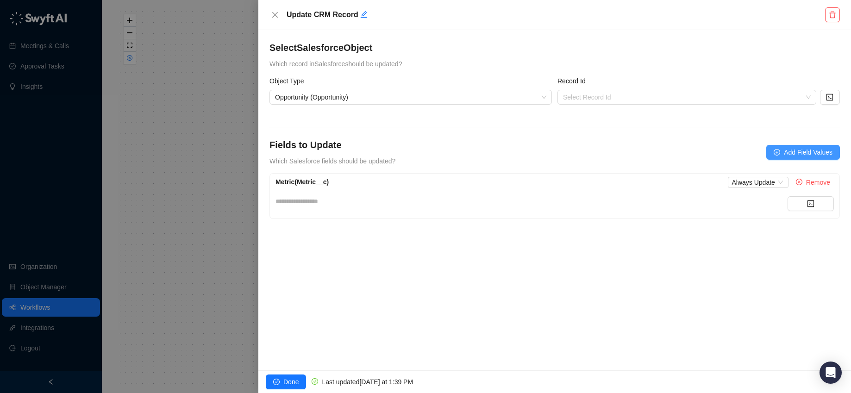
click at [805, 155] on span "Add Field Values" at bounding box center [808, 152] width 49 height 10
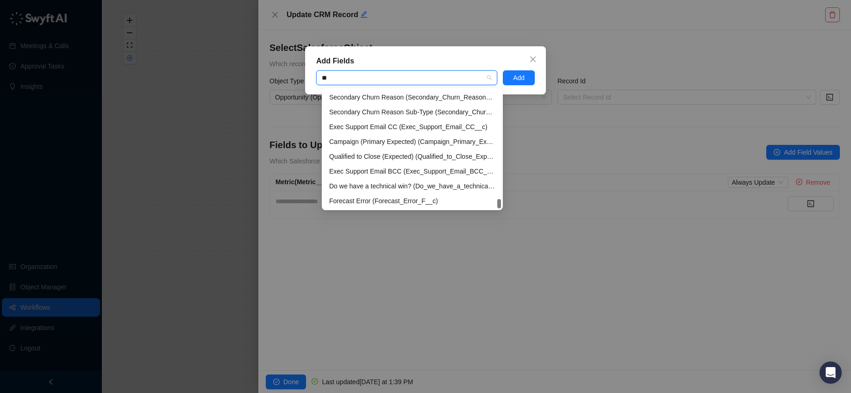
scroll to position [533, 0]
type input "****"
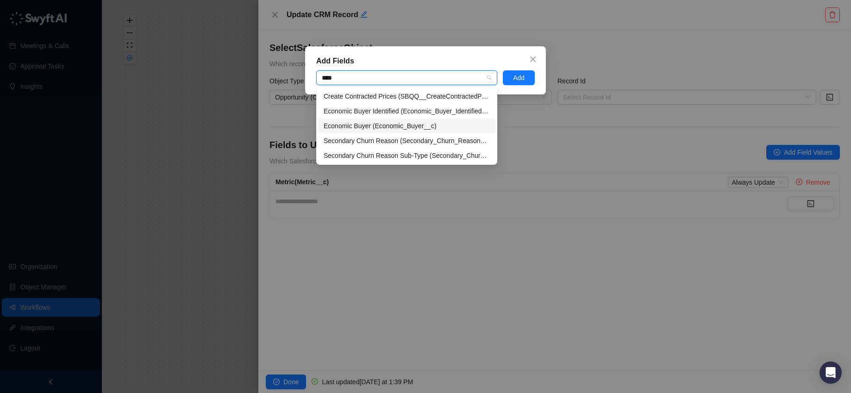
click at [419, 119] on div "Economic Buyer (Economic_Buyer__c)" at bounding box center [406, 126] width 177 height 15
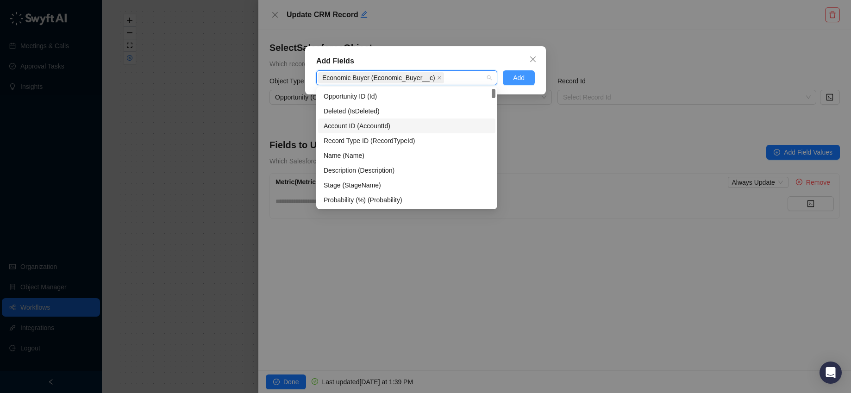
click at [523, 78] on span "Add" at bounding box center [519, 78] width 12 height 10
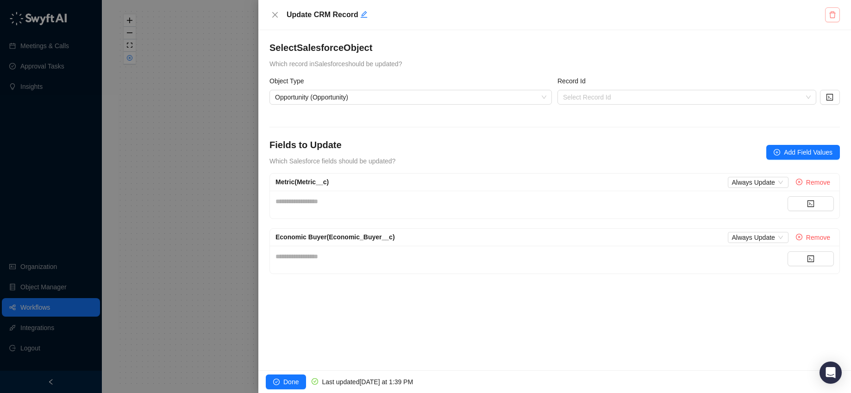
click at [831, 15] on icon "delete" at bounding box center [832, 14] width 7 height 7
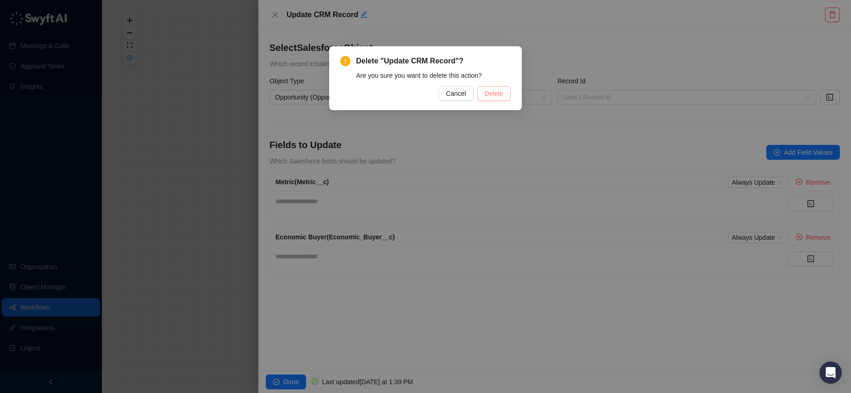
click at [501, 91] on span "Delete" at bounding box center [494, 93] width 19 height 10
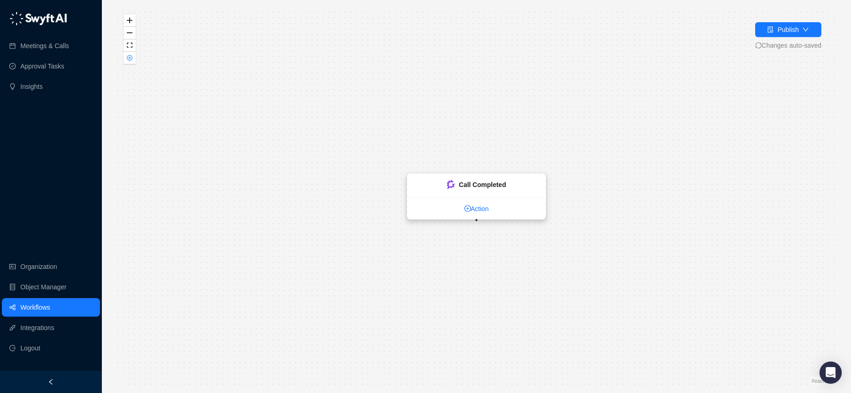
click at [469, 206] on link "Action" at bounding box center [476, 208] width 138 height 10
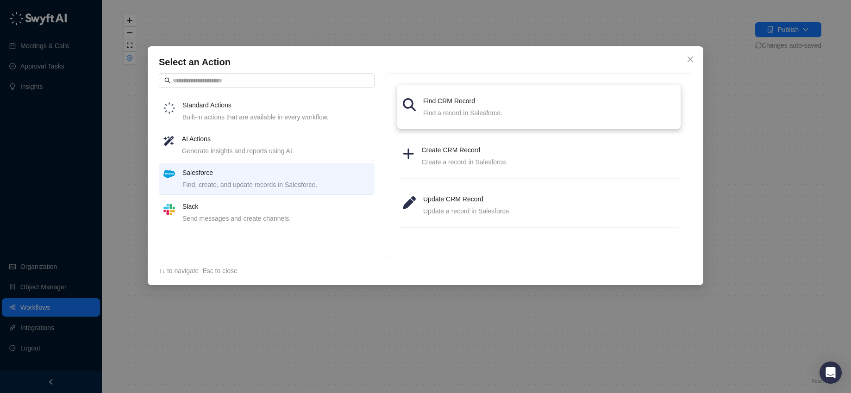
click at [456, 115] on div "Find a record in Salesforce." at bounding box center [549, 113] width 252 height 10
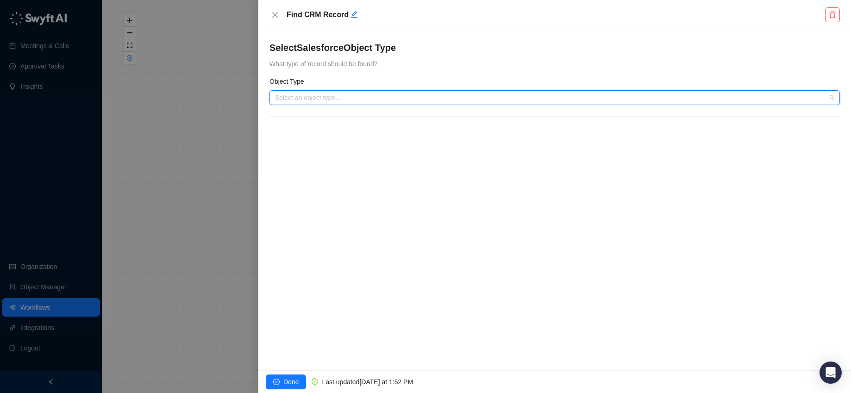
click at [413, 100] on input "search" at bounding box center [552, 98] width 554 height 14
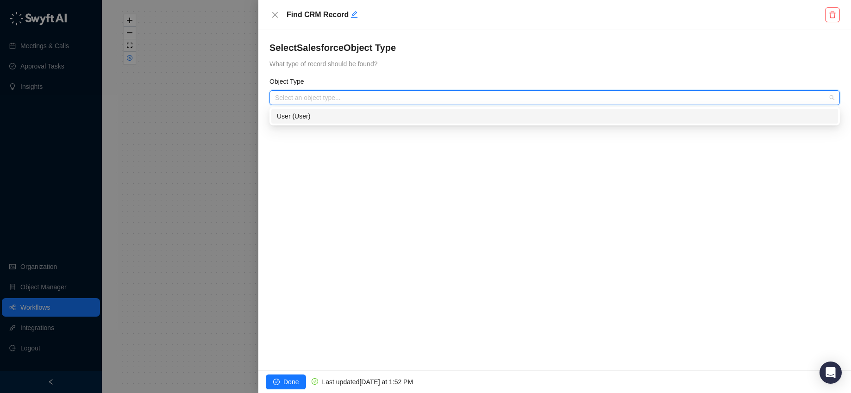
click at [411, 112] on div "User (User)" at bounding box center [555, 116] width 556 height 10
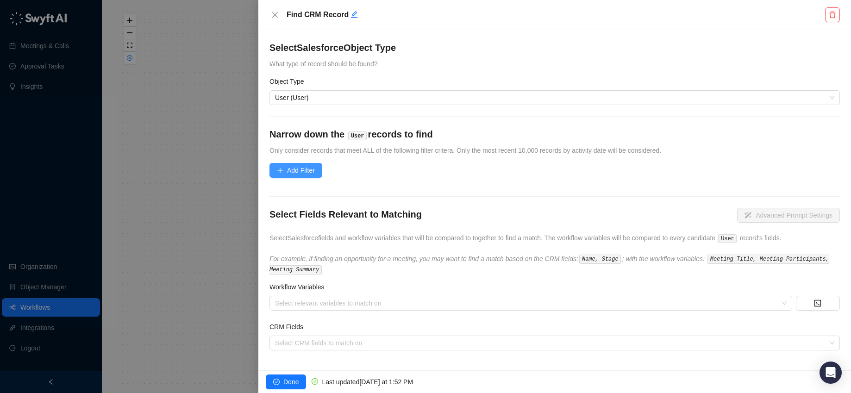
click at [287, 169] on span "Add Filter" at bounding box center [301, 170] width 28 height 10
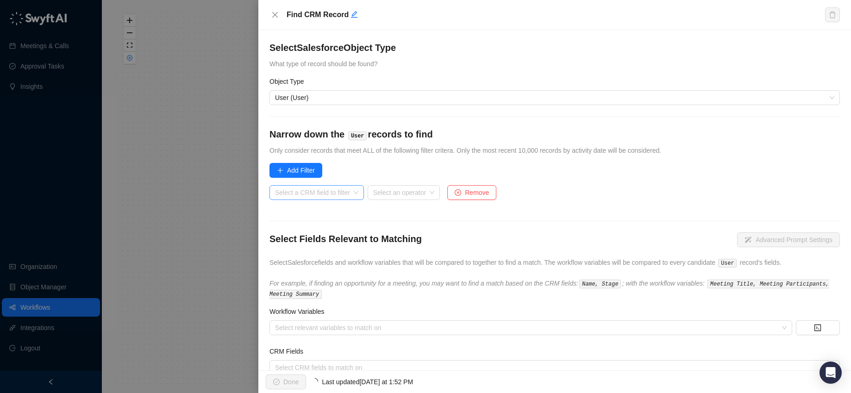
click at [313, 199] on input "search" at bounding box center [314, 193] width 78 height 14
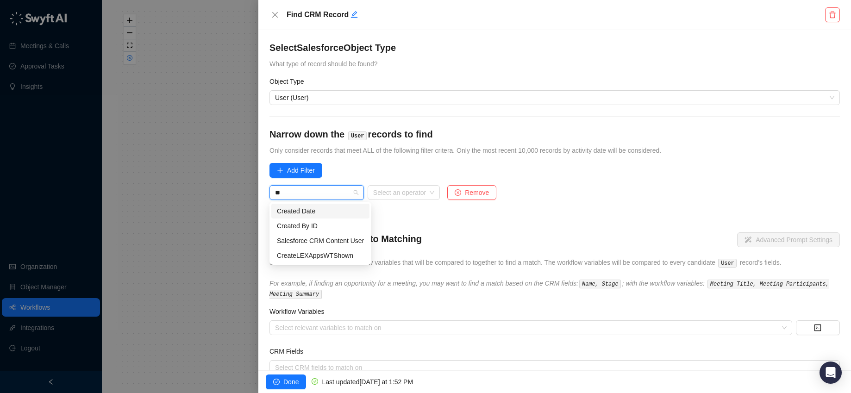
type input "*"
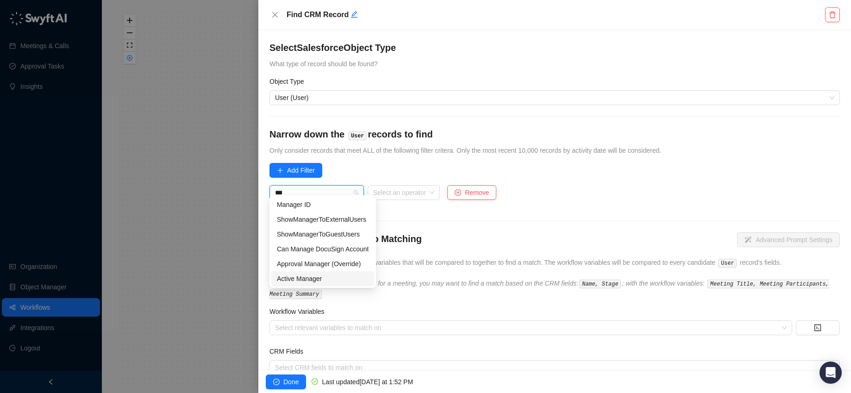
scroll to position [26, 0]
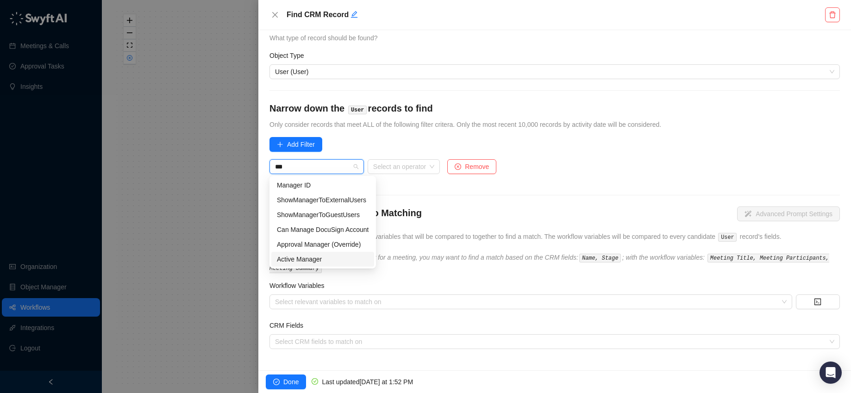
type input "***"
click at [528, 195] on div at bounding box center [554, 195] width 570 height 0
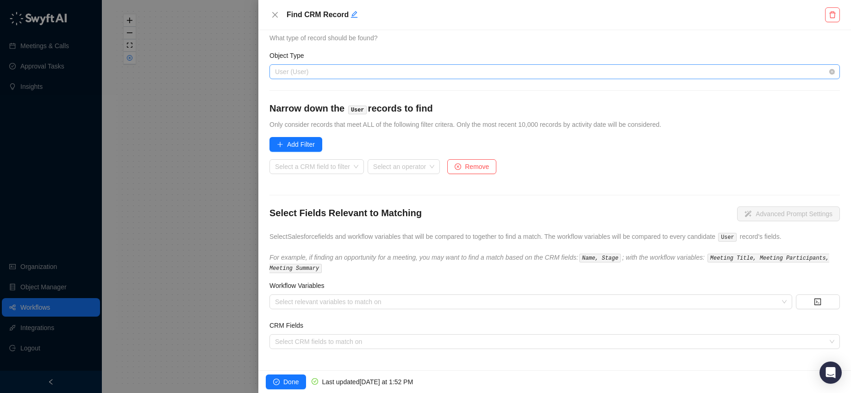
click at [304, 76] on span "User (User)" at bounding box center [554, 72] width 559 height 14
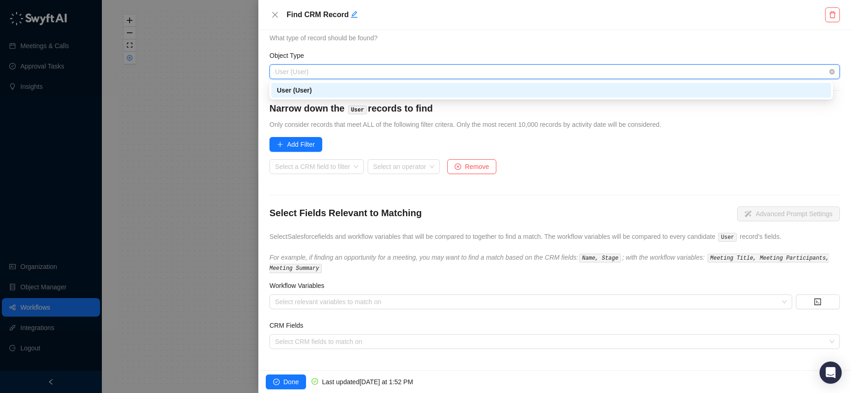
type input "*"
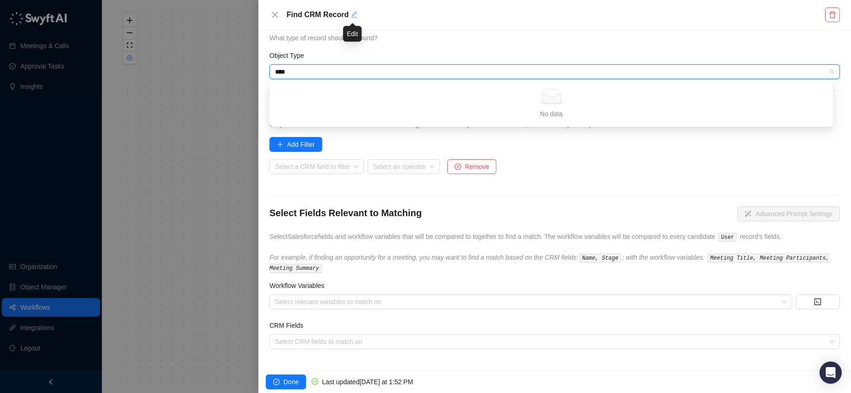
type input "****"
click at [353, 16] on icon "edit" at bounding box center [353, 14] width 7 height 7
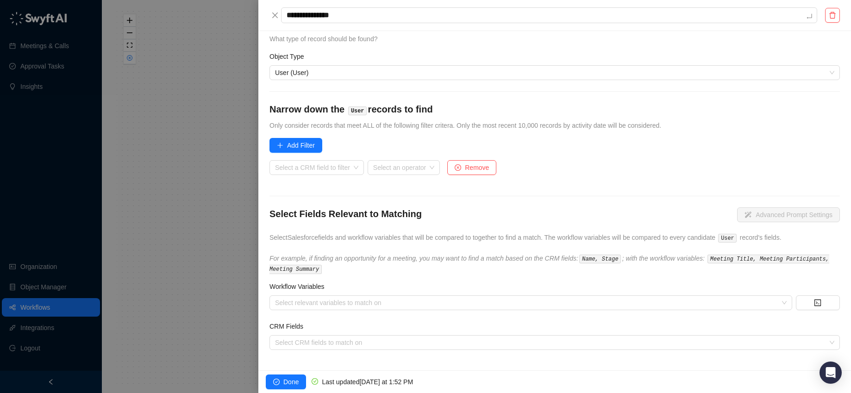
click at [347, 33] on div "Select Salesforce Object Type What type of record should be found?" at bounding box center [554, 30] width 570 height 28
click at [334, 79] on form "Select Salesforce Object Type What type of record should be found? Object Type …" at bounding box center [554, 182] width 570 height 334
click at [334, 72] on span "User (User)" at bounding box center [554, 72] width 559 height 14
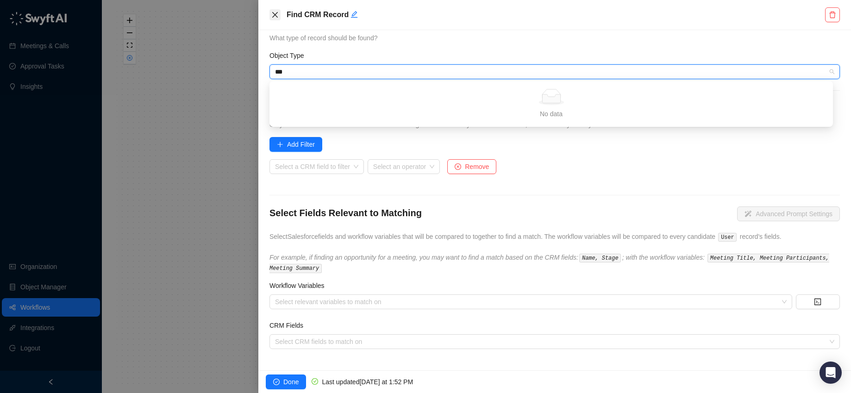
type input "***"
click at [274, 18] on icon "close" at bounding box center [274, 14] width 7 height 7
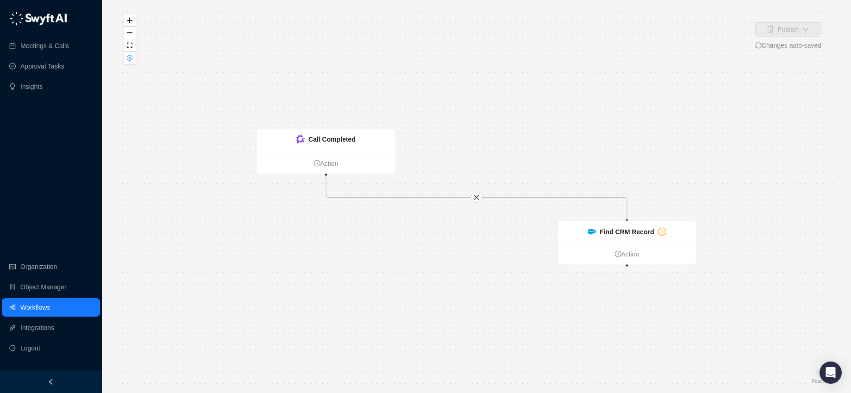
click at [50, 312] on link "Workflows" at bounding box center [35, 307] width 30 height 19
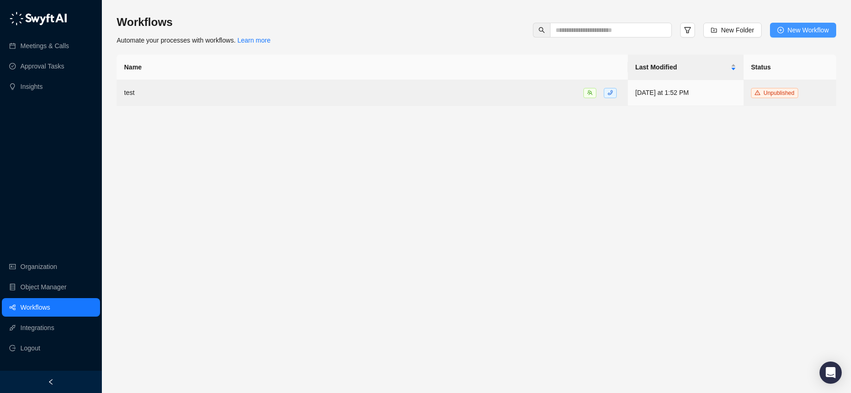
click at [804, 29] on span "New Workflow" at bounding box center [807, 30] width 41 height 10
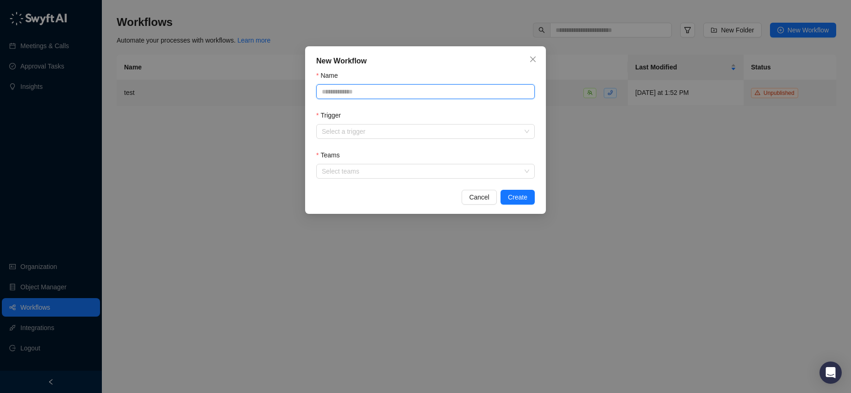
click at [436, 97] on input "Name" at bounding box center [425, 91] width 219 height 15
click at [431, 122] on div "Trigger" at bounding box center [425, 117] width 219 height 14
click at [431, 138] on div "Select a trigger" at bounding box center [425, 131] width 219 height 15
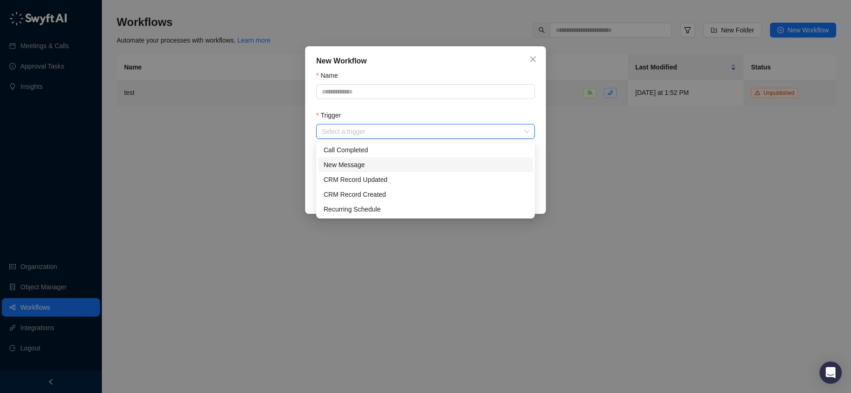
click at [375, 168] on div "New Message" at bounding box center [426, 165] width 204 height 10
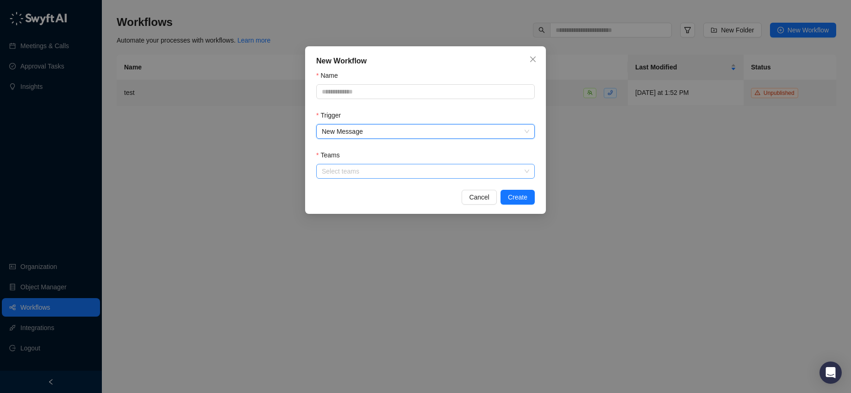
click at [397, 173] on div at bounding box center [420, 171] width 205 height 7
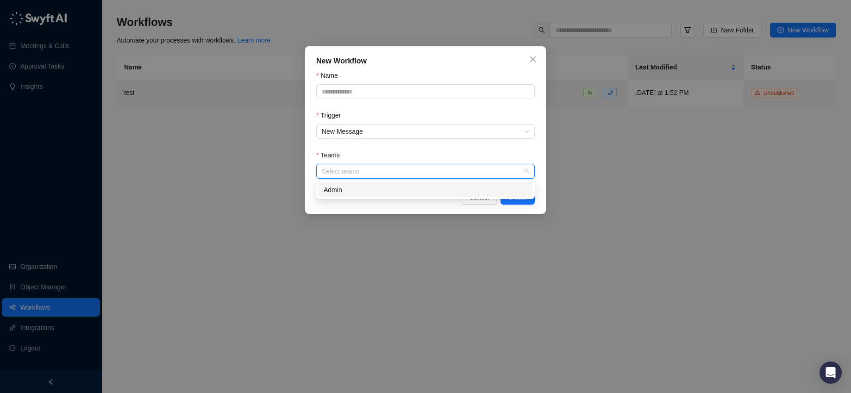
click at [395, 189] on div "Admin" at bounding box center [426, 190] width 204 height 10
click at [529, 55] on button "Close" at bounding box center [532, 59] width 15 height 15
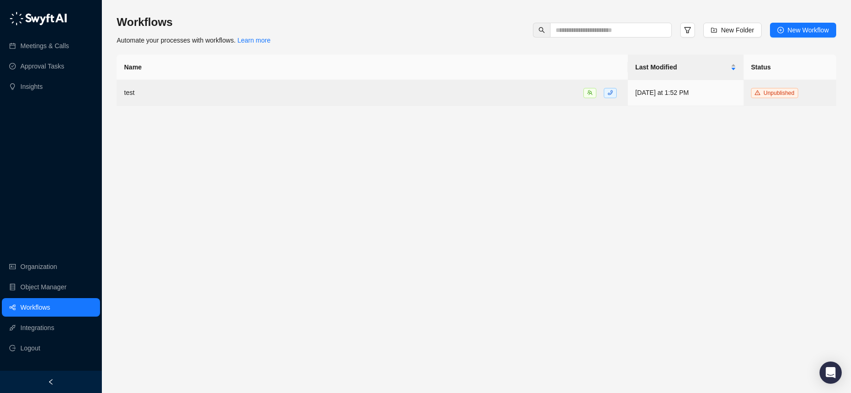
click at [825, 16] on div "Workflows Automate your processes with workflows. Learn more New Folder New Wor…" at bounding box center [476, 30] width 719 height 31
click at [821, 29] on span "New Workflow" at bounding box center [807, 30] width 41 height 10
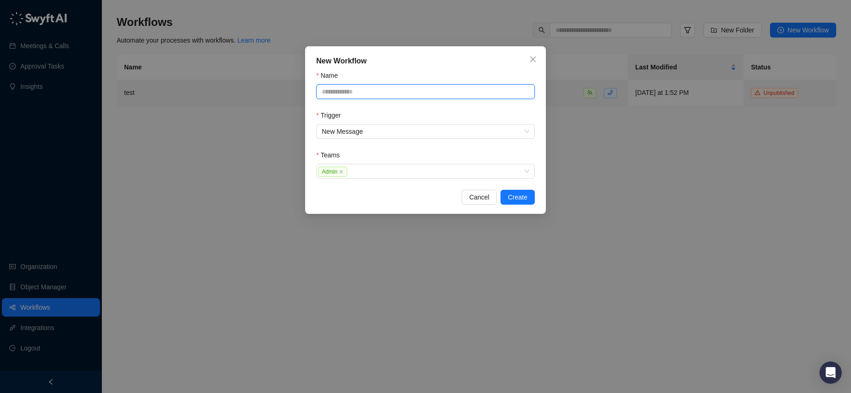
click at [425, 90] on input "Name" at bounding box center [425, 91] width 219 height 15
click at [429, 92] on input "Name" at bounding box center [425, 91] width 219 height 15
type input "****"
click at [512, 204] on button "Create" at bounding box center [517, 197] width 34 height 15
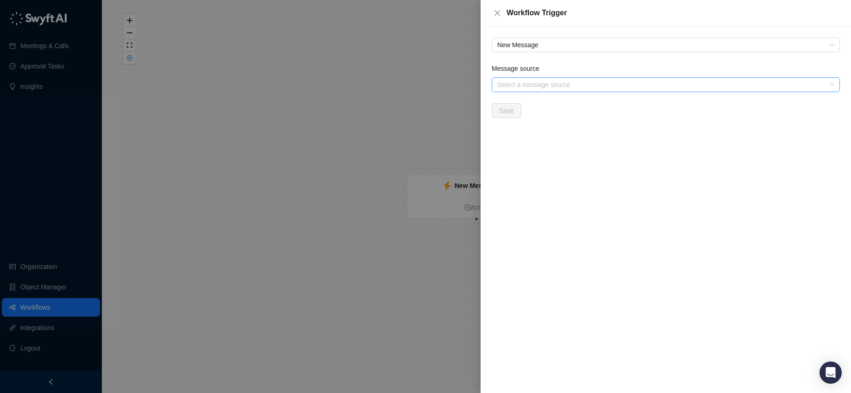
click at [567, 89] on input "Message source" at bounding box center [662, 85] width 331 height 14
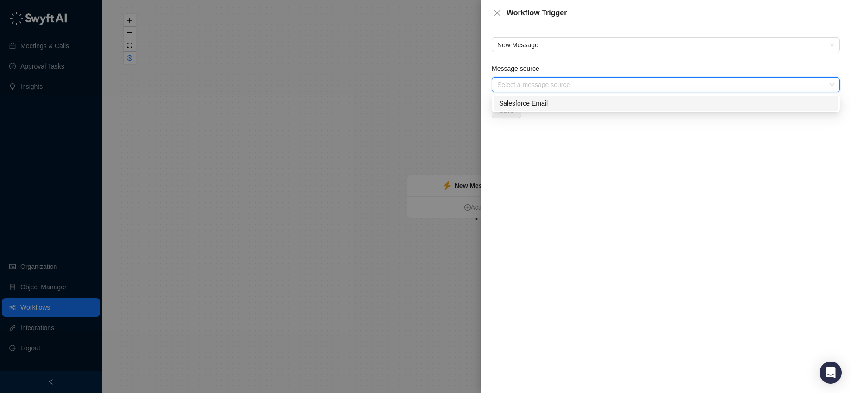
click at [564, 85] on input "Message source" at bounding box center [662, 85] width 331 height 14
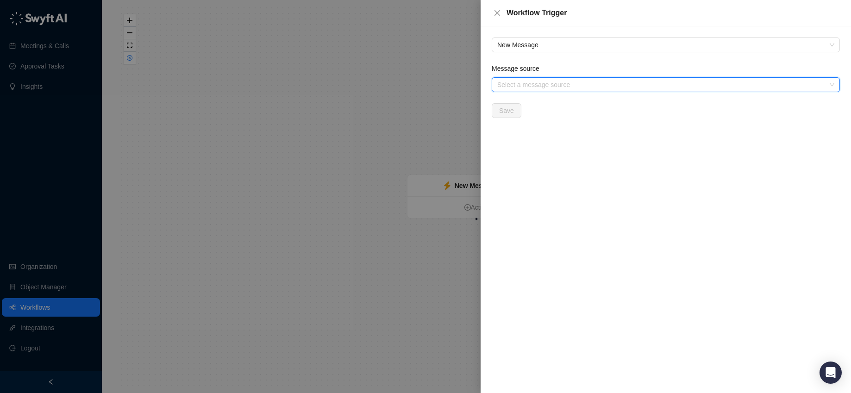
click at [562, 86] on input "Message source" at bounding box center [662, 85] width 331 height 14
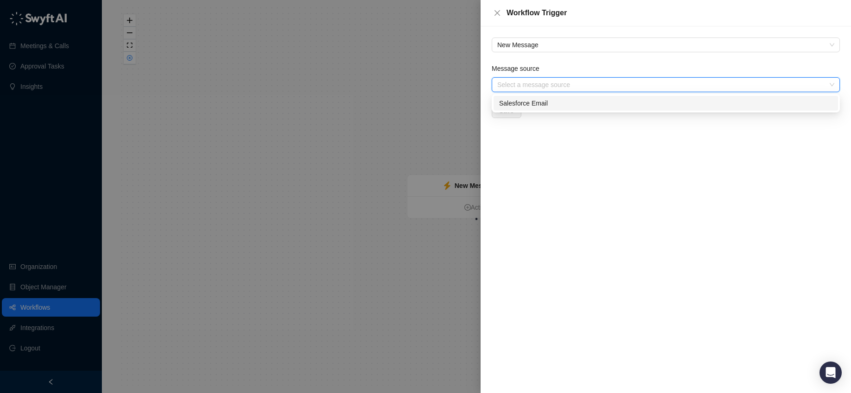
click at [569, 155] on div "New Message Message source Select a message source Save" at bounding box center [666, 209] width 370 height 367
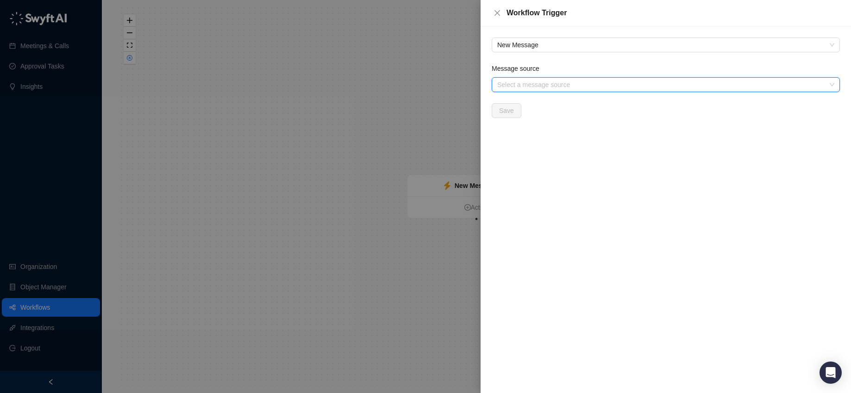
click at [561, 81] on input "Message source" at bounding box center [662, 85] width 331 height 14
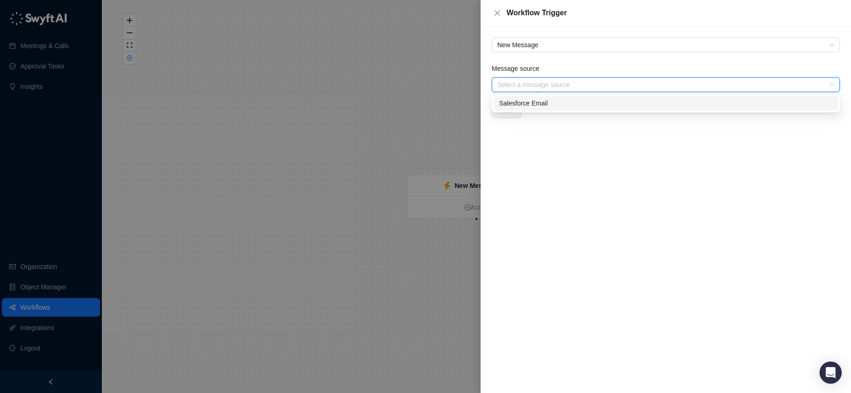
click at [559, 105] on div "Salesforce Email" at bounding box center [665, 103] width 333 height 10
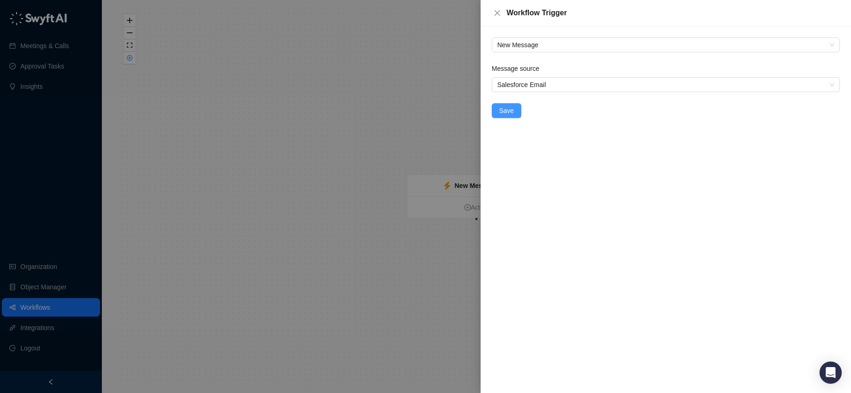
click at [518, 114] on button "Save" at bounding box center [507, 110] width 30 height 15
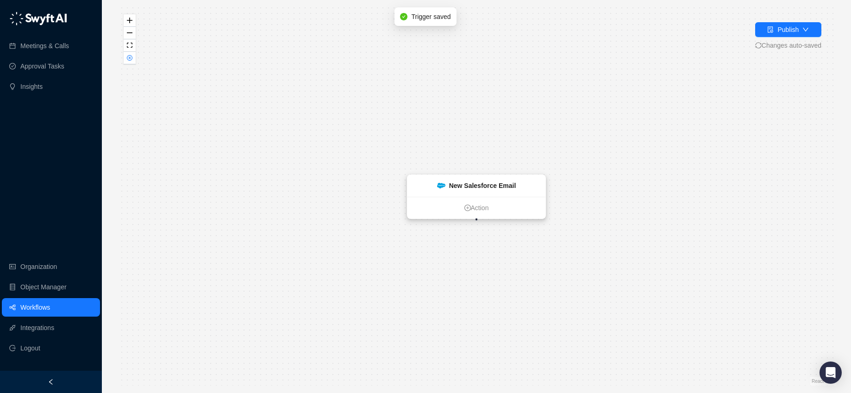
click at [485, 202] on ul "Action" at bounding box center [476, 208] width 138 height 22
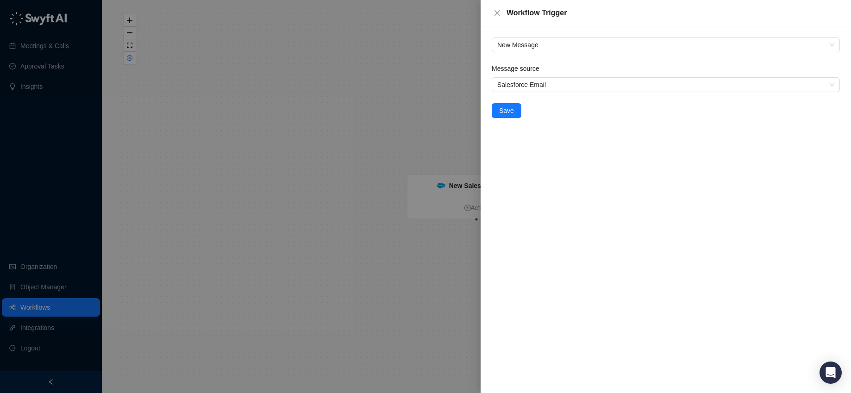
click at [465, 107] on div at bounding box center [425, 196] width 851 height 393
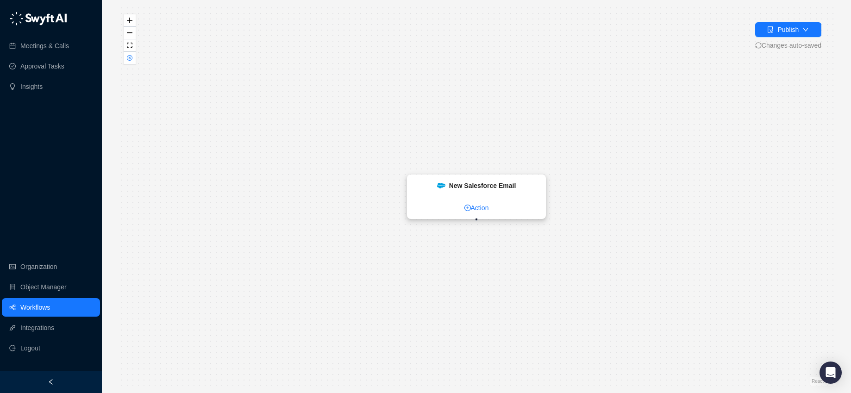
click at [479, 208] on link "Action" at bounding box center [476, 208] width 138 height 10
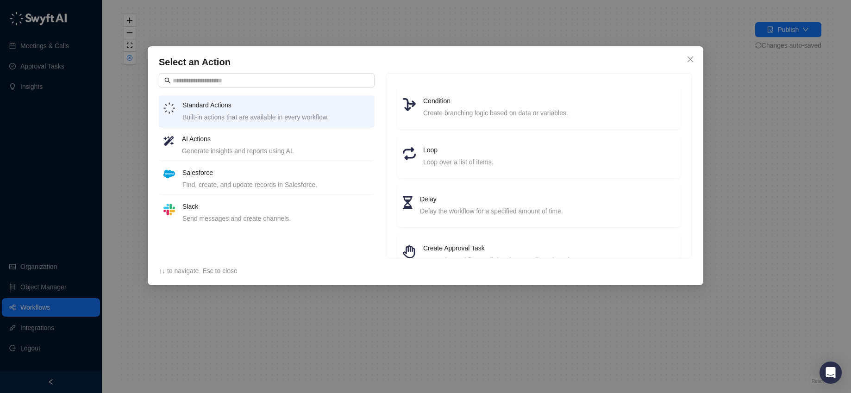
click at [269, 225] on li "Slack Send messages and create channels." at bounding box center [267, 212] width 216 height 31
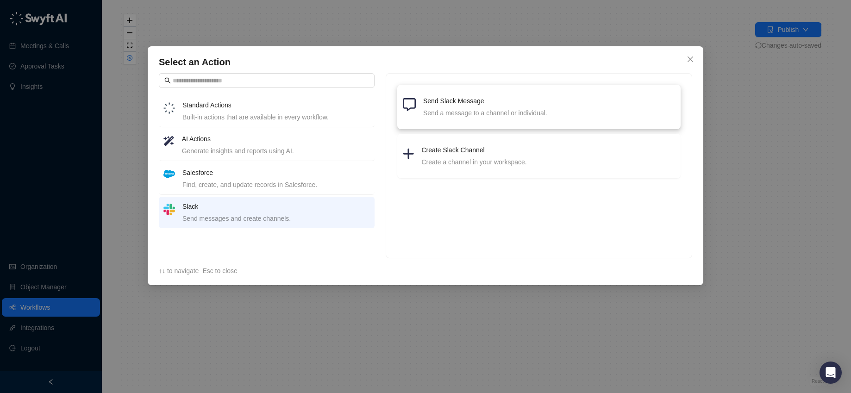
click at [512, 104] on h4 "Send Slack Message" at bounding box center [549, 101] width 252 height 10
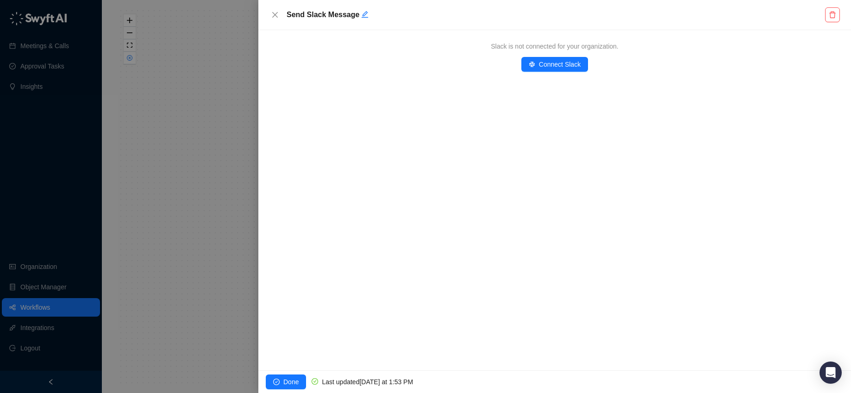
drag, startPoint x: 551, startPoint y: 69, endPoint x: 550, endPoint y: 120, distance: 50.9
click at [550, 120] on div "Slack is not connected for your organization. Connect Slack" at bounding box center [554, 200] width 593 height 340
click at [277, 22] on div "Send Slack Message" at bounding box center [554, 14] width 570 height 15
click at [830, 19] on button "button" at bounding box center [832, 14] width 15 height 15
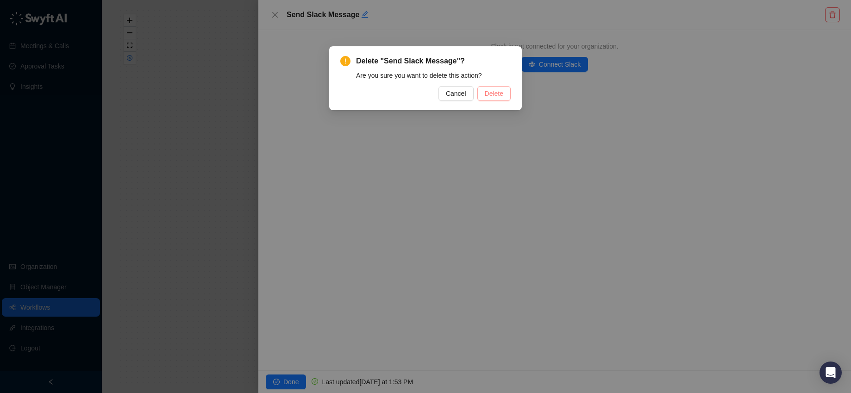
click at [497, 90] on span "Delete" at bounding box center [494, 93] width 19 height 10
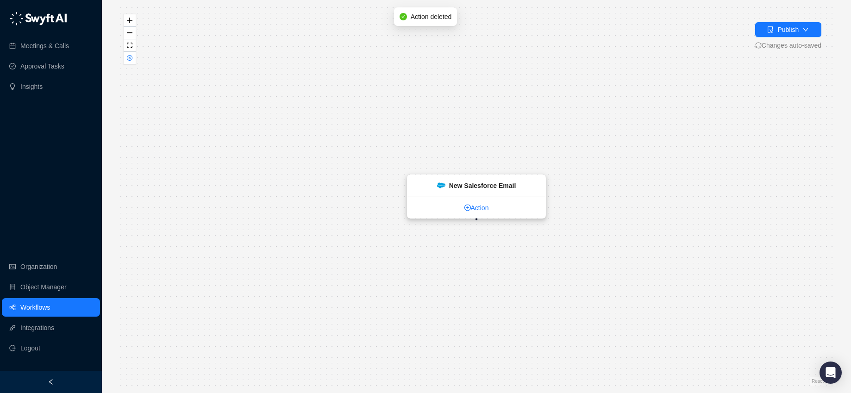
click at [476, 212] on link "Action" at bounding box center [476, 208] width 138 height 10
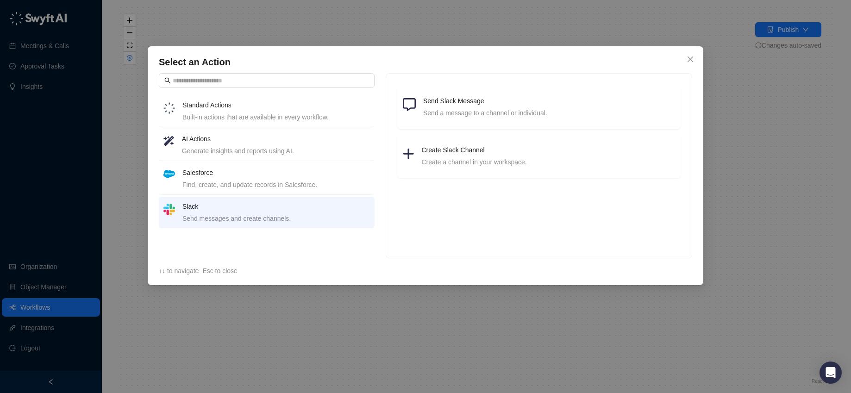
click at [269, 184] on div "Find, create, and update records in Salesforce." at bounding box center [275, 185] width 187 height 10
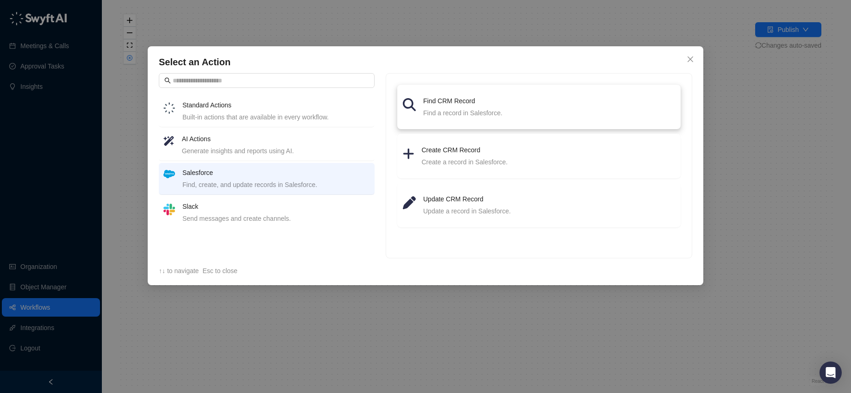
click at [482, 118] on div "Find a record in Salesforce." at bounding box center [549, 113] width 252 height 10
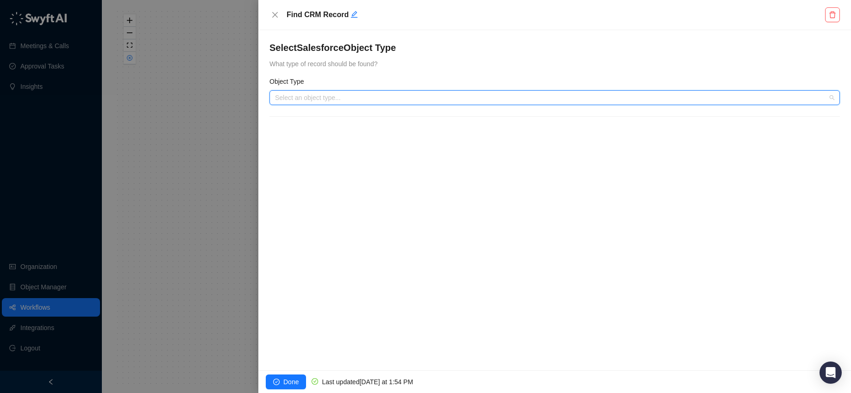
click at [450, 99] on input "search" at bounding box center [552, 98] width 554 height 14
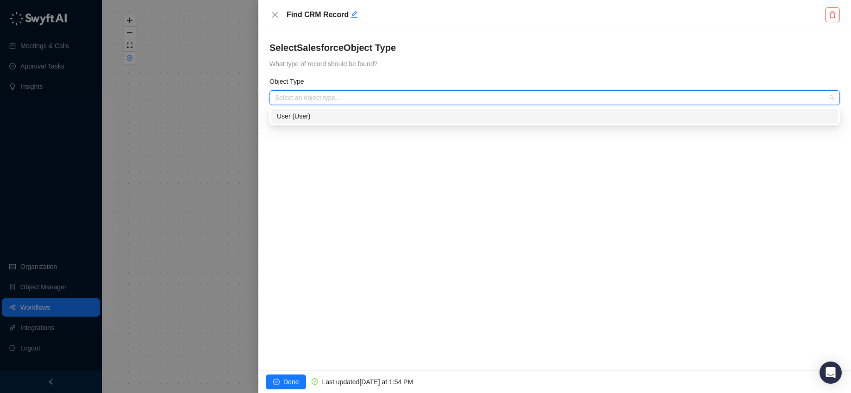
click at [450, 99] on input "search" at bounding box center [552, 98] width 554 height 14
click at [836, 16] on button "button" at bounding box center [832, 14] width 15 height 15
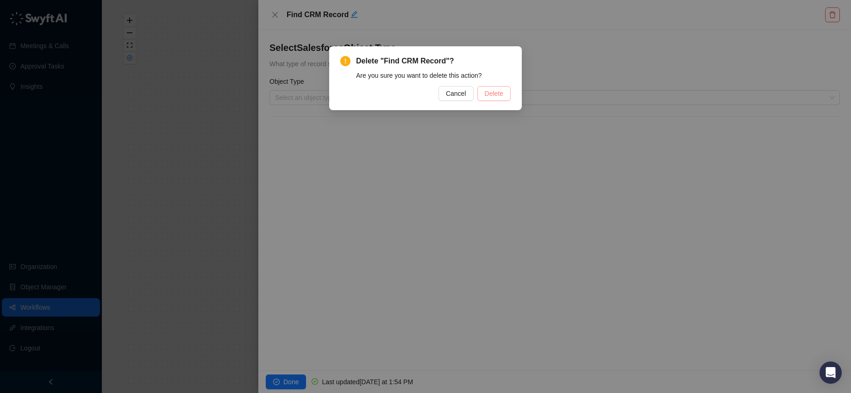
click at [498, 90] on span "Delete" at bounding box center [494, 93] width 19 height 10
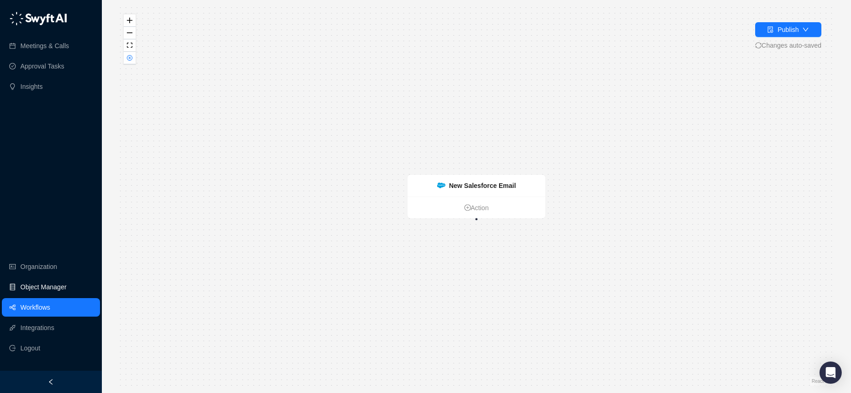
click at [67, 287] on link "Object Manager" at bounding box center [43, 287] width 46 height 19
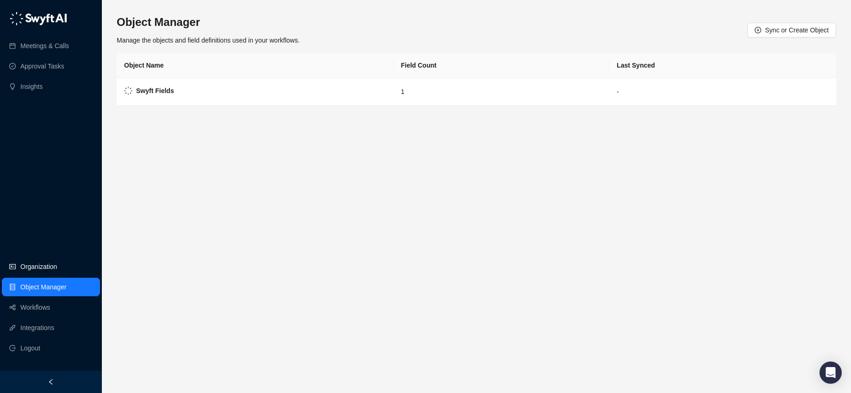
click at [57, 275] on link "Organization" at bounding box center [38, 266] width 37 height 19
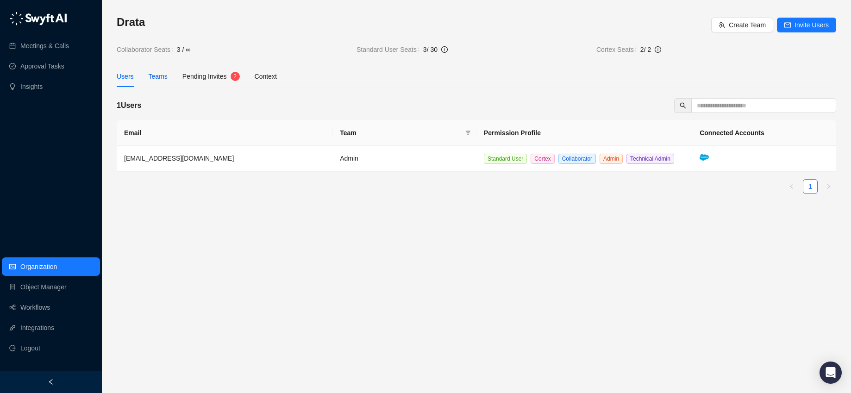
click at [155, 75] on div "Teams" at bounding box center [158, 76] width 19 height 10
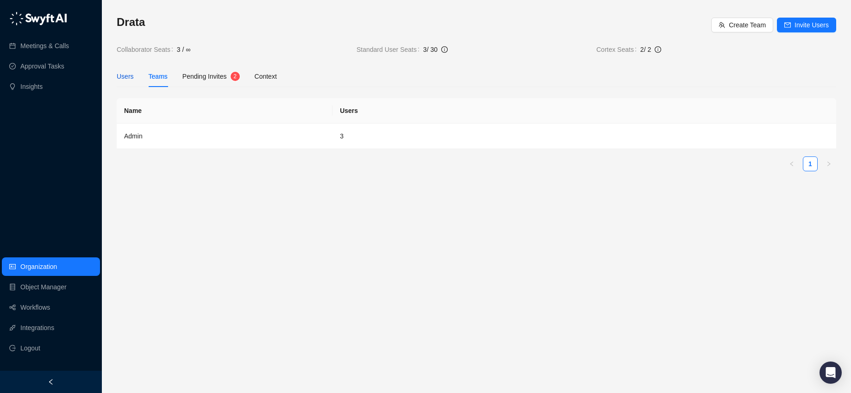
click at [124, 80] on div "Users" at bounding box center [125, 76] width 17 height 10
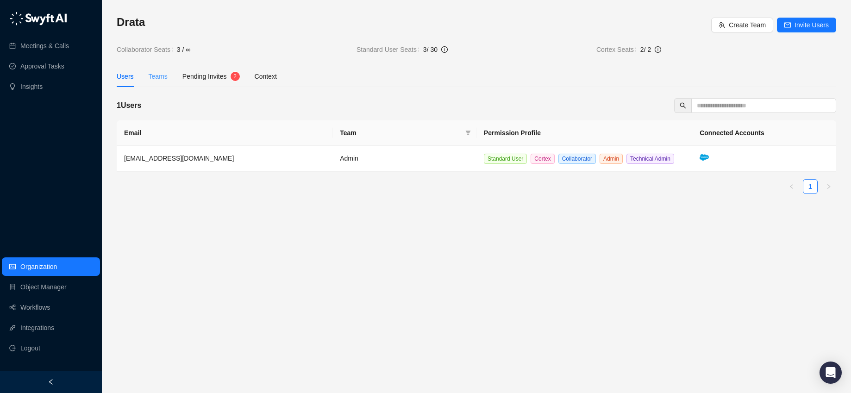
click at [151, 87] on div "Teams" at bounding box center [158, 76] width 19 height 21
